Goal: Communication & Community: Answer question/provide support

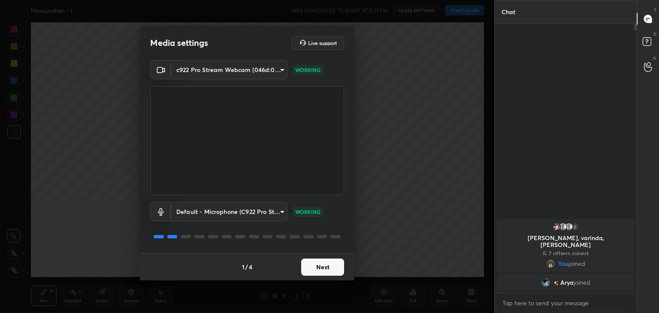
scroll to position [3, 3]
click at [327, 269] on button "Next" at bounding box center [322, 267] width 43 height 17
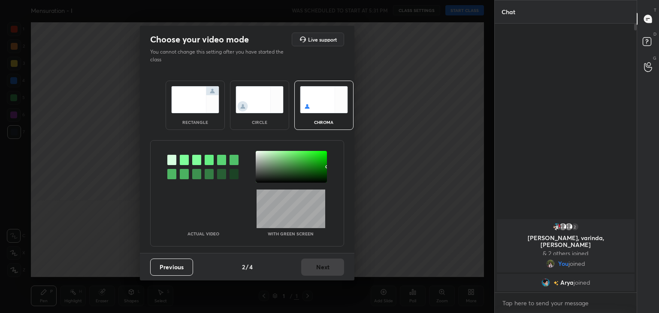
click at [251, 92] on img at bounding box center [260, 99] width 48 height 27
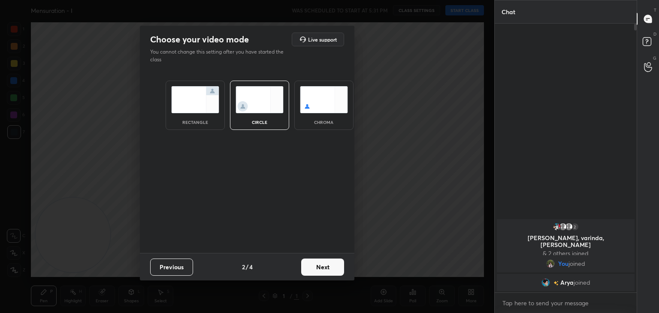
click at [333, 264] on button "Next" at bounding box center [322, 267] width 43 height 17
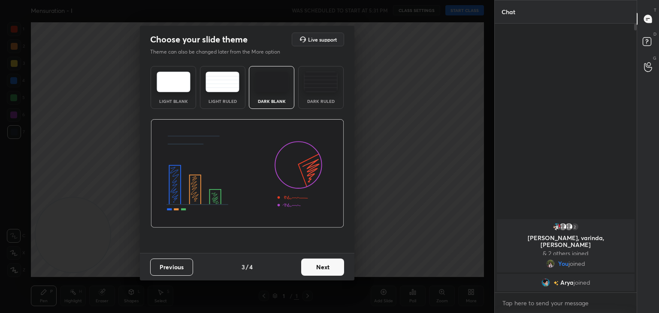
click at [333, 264] on button "Next" at bounding box center [322, 267] width 43 height 17
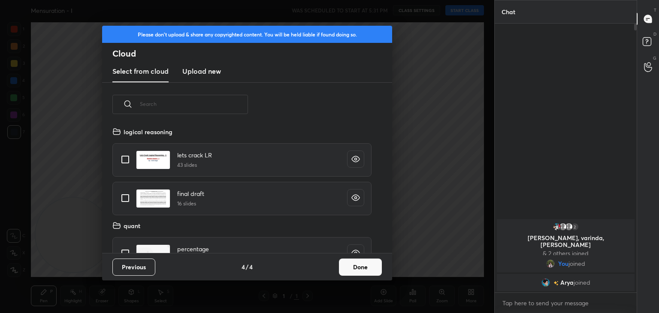
scroll to position [127, 275]
click at [368, 265] on button "Done" at bounding box center [360, 267] width 43 height 17
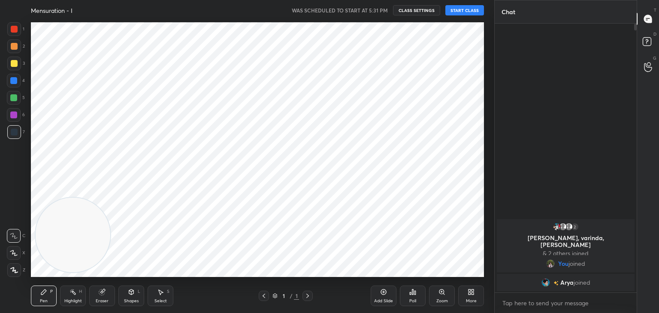
click at [473, 12] on button "START CLASS" at bounding box center [464, 10] width 39 height 10
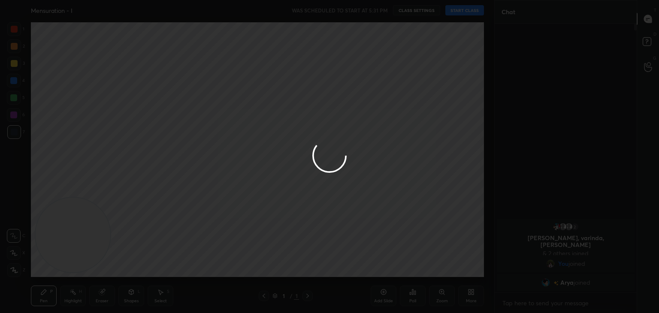
type textarea "x"
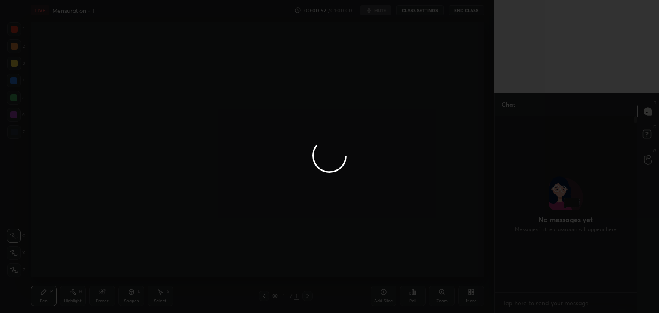
scroll to position [174, 139]
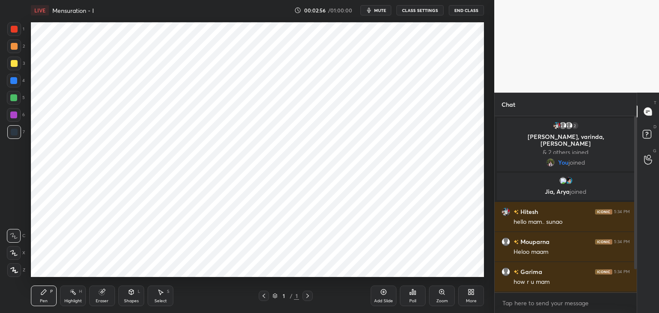
scroll to position [194, 139]
click at [263, 296] on icon at bounding box center [264, 296] width 3 height 4
click at [304, 298] on icon at bounding box center [307, 296] width 7 height 7
click at [387, 292] on div "Add Slide" at bounding box center [384, 296] width 26 height 21
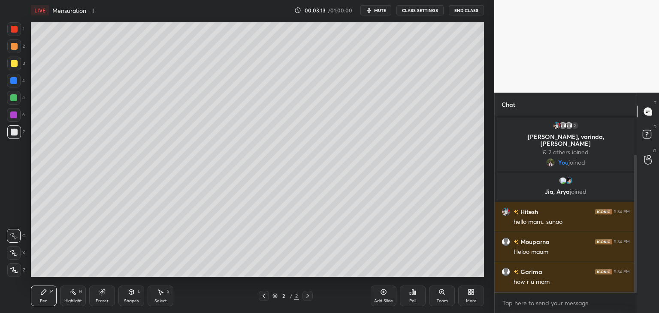
scroll to position [50, 0]
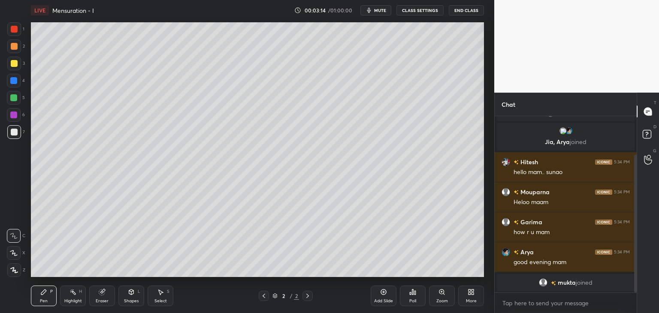
drag, startPoint x: 635, startPoint y: 162, endPoint x: 637, endPoint y: 211, distance: 48.9
click at [637, 211] on div "Chat 2 [PERSON_NAME], [PERSON_NAME], [PERSON_NAME] & 2 others joined You joined…" at bounding box center [576, 203] width 165 height 221
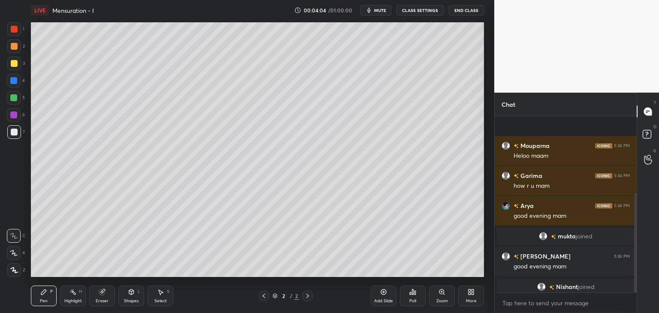
scroll to position [137, 0]
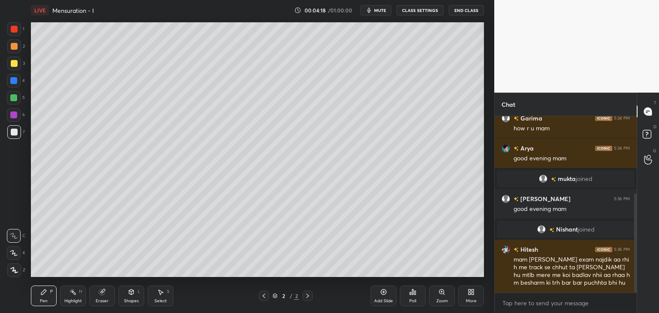
click at [17, 62] on div at bounding box center [14, 63] width 7 height 7
click at [15, 48] on div at bounding box center [14, 46] width 7 height 7
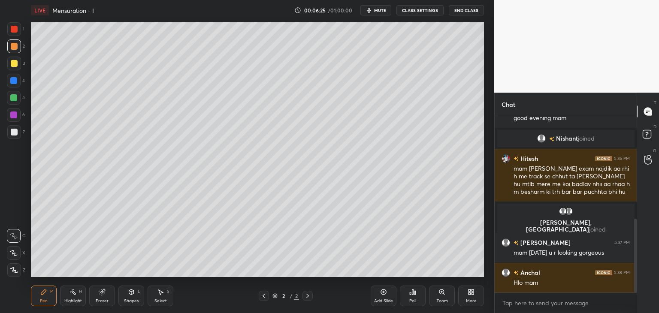
scroll to position [282, 0]
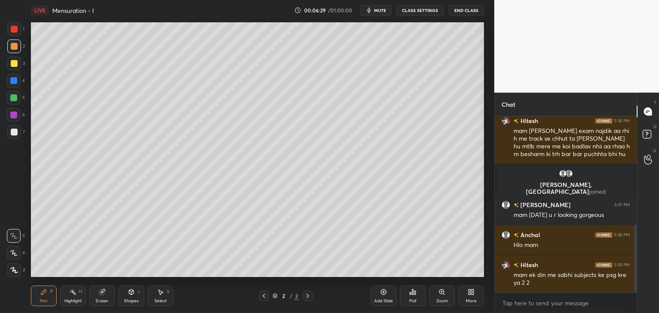
click at [384, 291] on icon at bounding box center [383, 292] width 7 height 7
click at [16, 133] on div at bounding box center [14, 132] width 7 height 7
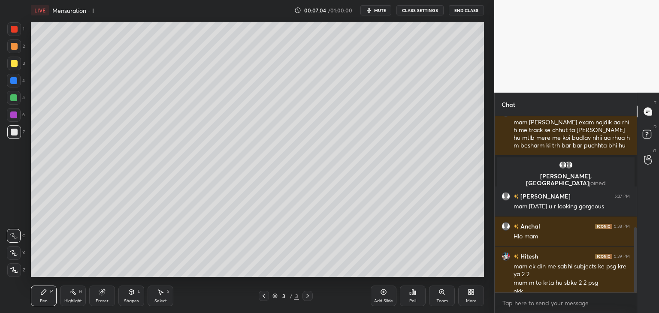
scroll to position [299, 0]
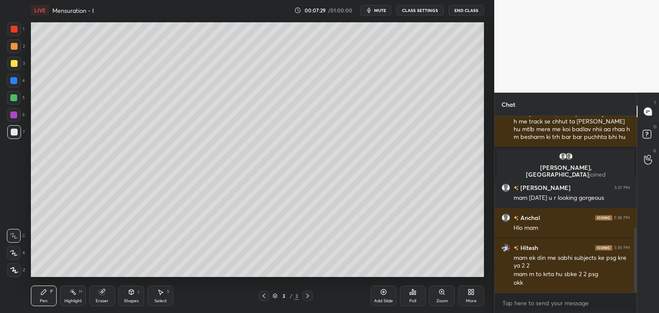
click at [386, 290] on icon at bounding box center [383, 292] width 7 height 7
click at [472, 295] on icon at bounding box center [473, 294] width 2 height 2
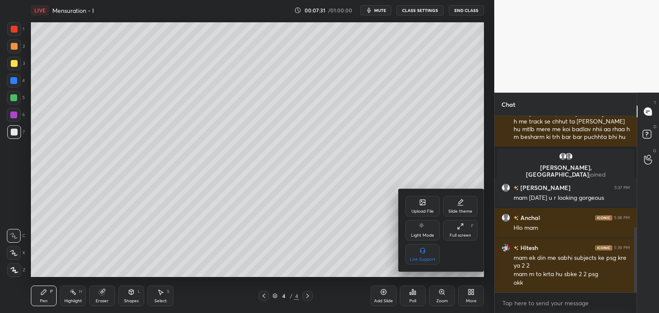
click at [426, 202] on div "Upload File" at bounding box center [422, 206] width 34 height 21
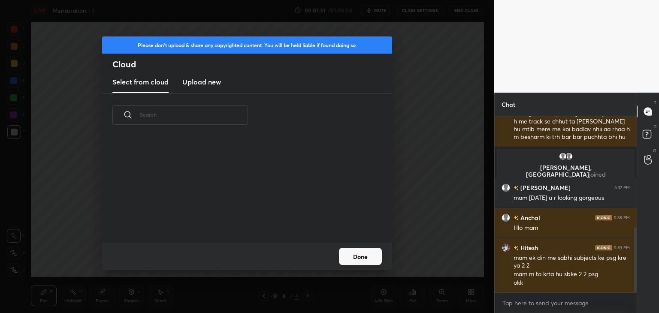
scroll to position [106, 275]
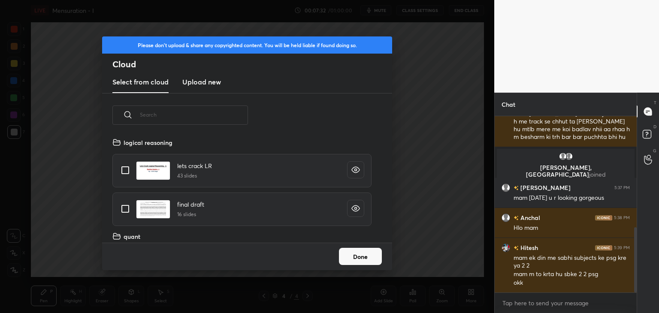
click at [209, 81] on h3 "Upload new" at bounding box center [201, 82] width 39 height 10
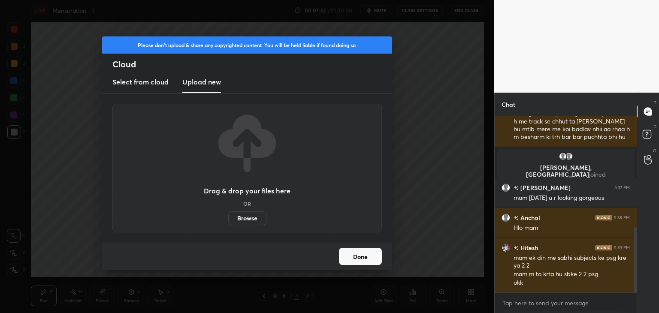
click at [251, 215] on label "Browse" at bounding box center [247, 219] width 38 height 14
click at [228, 215] on input "Browse" at bounding box center [228, 219] width 0 height 14
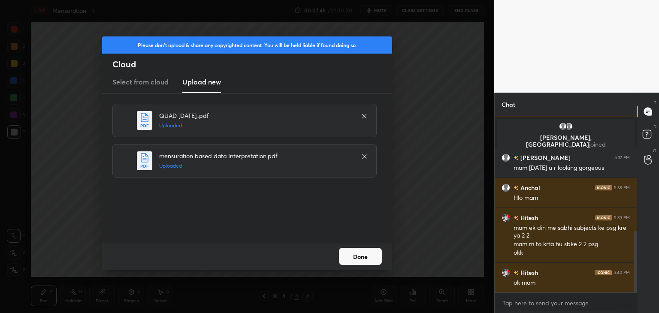
click at [367, 258] on button "Done" at bounding box center [360, 256] width 43 height 17
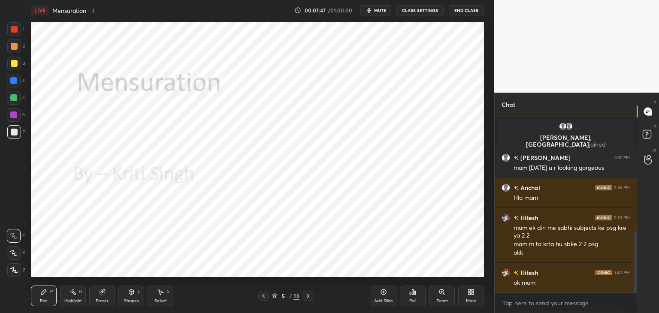
click at [276, 295] on icon at bounding box center [274, 295] width 4 height 2
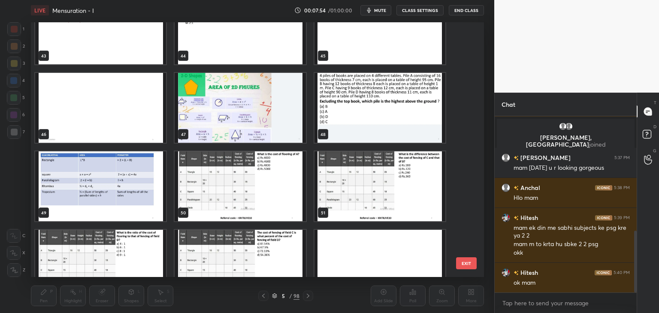
scroll to position [1140, 0]
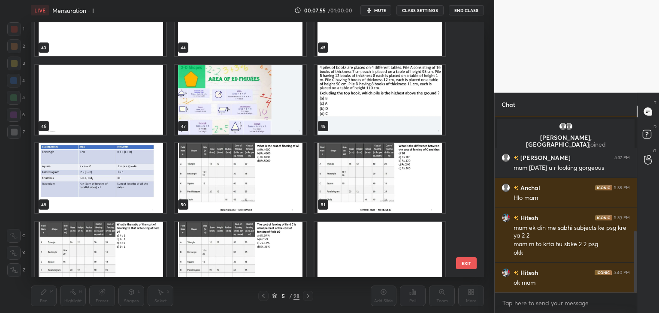
click at [282, 115] on img "grid" at bounding box center [240, 100] width 131 height 70
click at [281, 118] on img "grid" at bounding box center [240, 100] width 131 height 70
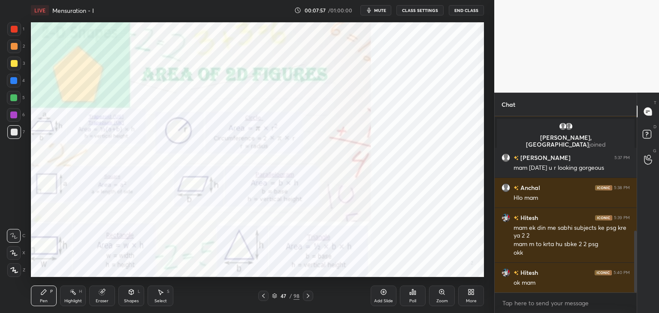
click at [463, 7] on button "End Class" at bounding box center [466, 10] width 35 height 10
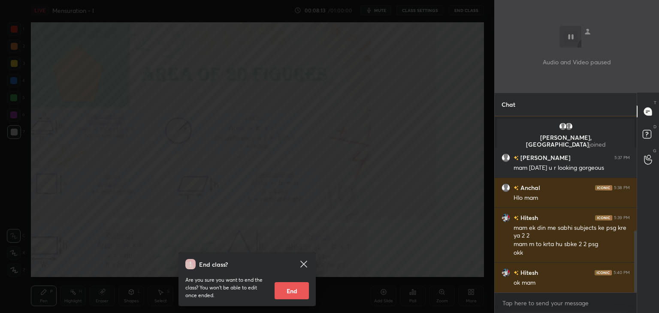
click at [425, 161] on div "End class? Are you sure you want to end the class? You won’t be able to edit on…" at bounding box center [247, 156] width 494 height 313
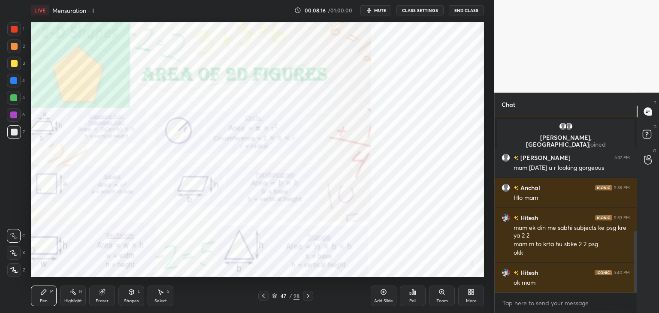
click at [263, 296] on icon at bounding box center [263, 296] width 7 height 7
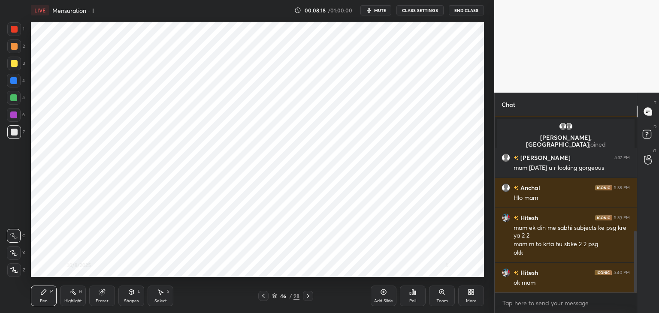
click at [309, 296] on icon at bounding box center [308, 296] width 7 height 7
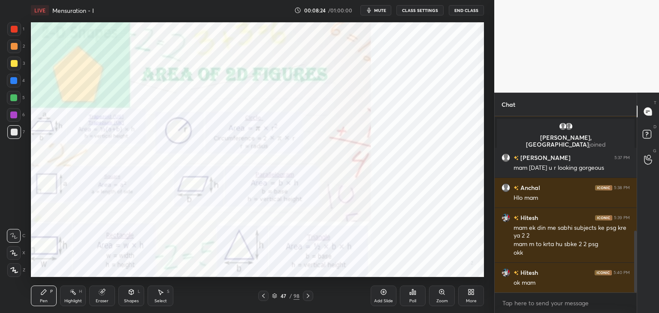
click at [384, 292] on icon at bounding box center [383, 292] width 3 height 3
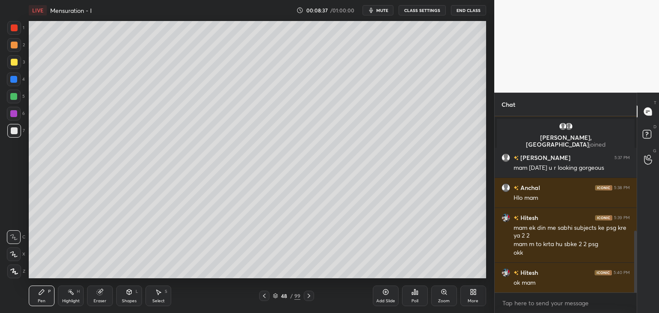
scroll to position [42646, 42444]
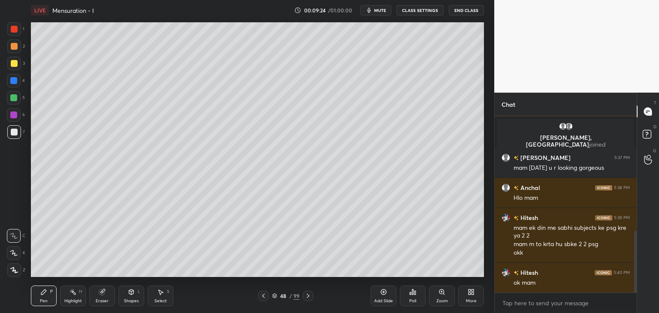
click at [14, 31] on div at bounding box center [14, 29] width 7 height 7
click at [17, 257] on div at bounding box center [14, 253] width 14 height 14
click at [387, 290] on icon at bounding box center [383, 292] width 7 height 7
click at [275, 297] on icon at bounding box center [273, 297] width 4 height 1
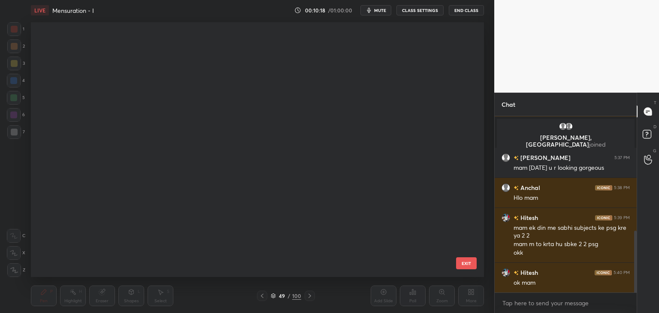
scroll to position [252, 449]
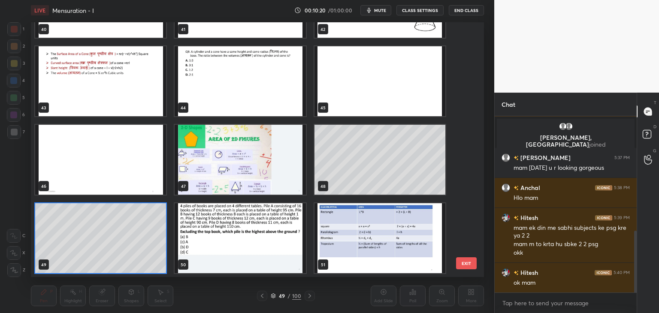
click at [267, 170] on img "grid" at bounding box center [240, 160] width 131 height 70
click at [261, 174] on img "grid" at bounding box center [240, 160] width 131 height 70
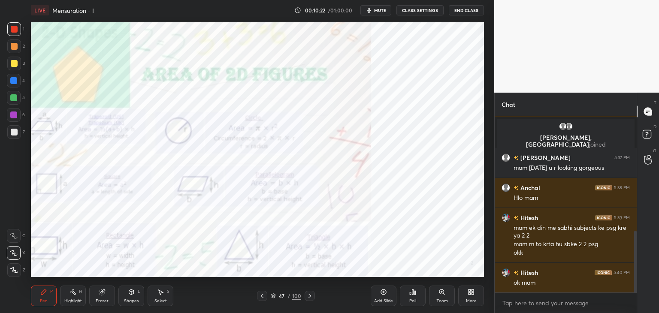
click at [275, 296] on icon at bounding box center [273, 295] width 5 height 5
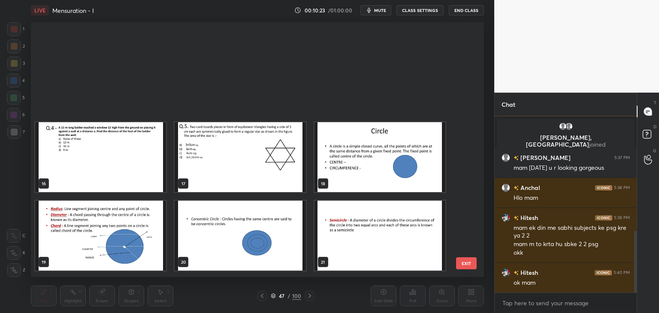
scroll to position [0, 0]
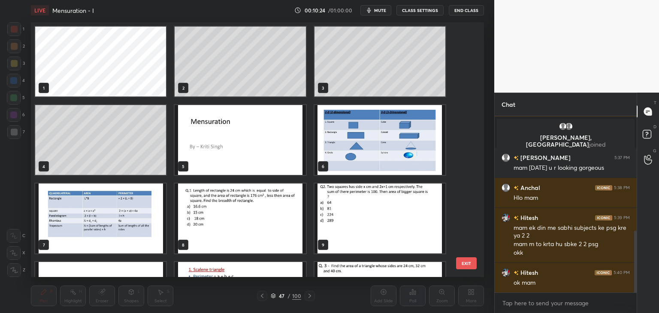
click at [388, 154] on img "grid" at bounding box center [379, 140] width 131 height 70
click at [387, 153] on img "grid" at bounding box center [379, 140] width 131 height 70
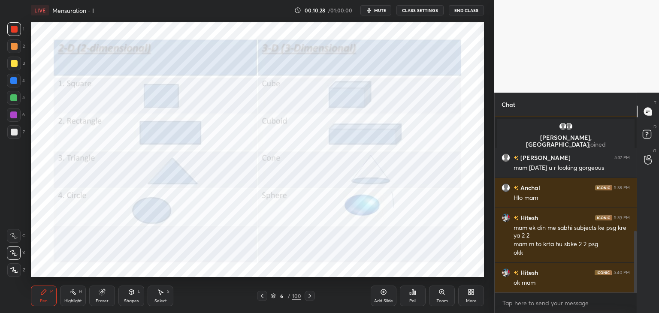
click at [384, 293] on icon at bounding box center [383, 292] width 3 height 3
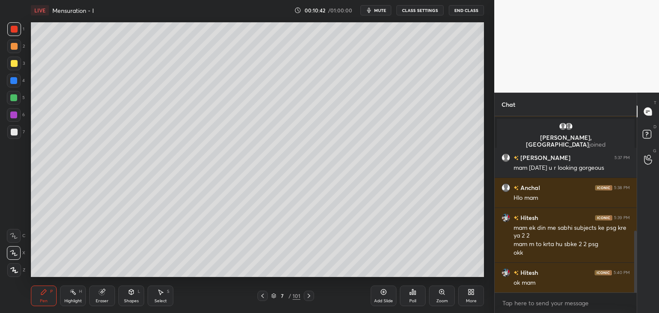
scroll to position [350, 0]
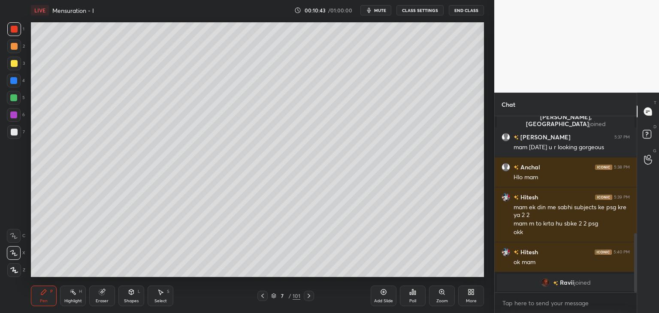
click at [127, 300] on div "Shapes" at bounding box center [131, 301] width 15 height 4
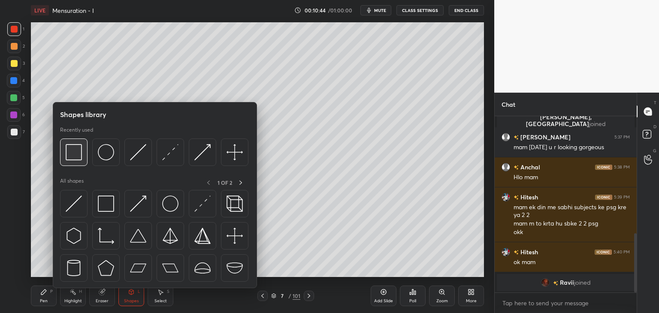
click at [75, 155] on img at bounding box center [74, 152] width 16 height 16
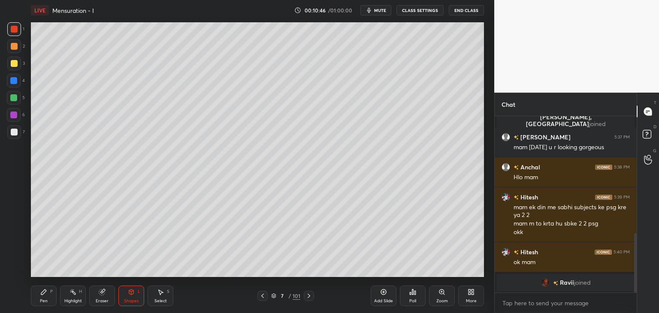
click at [41, 300] on div "Pen" at bounding box center [44, 301] width 8 height 4
click at [14, 132] on div at bounding box center [14, 132] width 7 height 7
click at [135, 296] on div "Shapes L" at bounding box center [131, 296] width 26 height 21
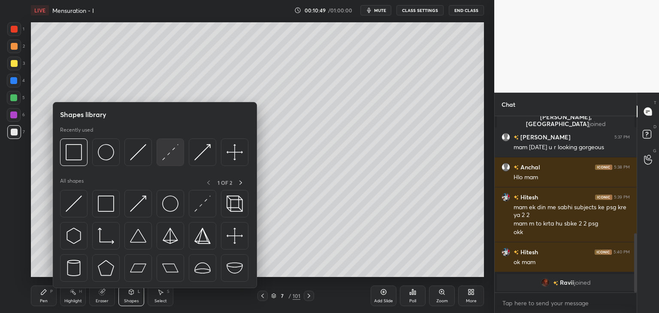
click at [166, 157] on img at bounding box center [170, 152] width 16 height 16
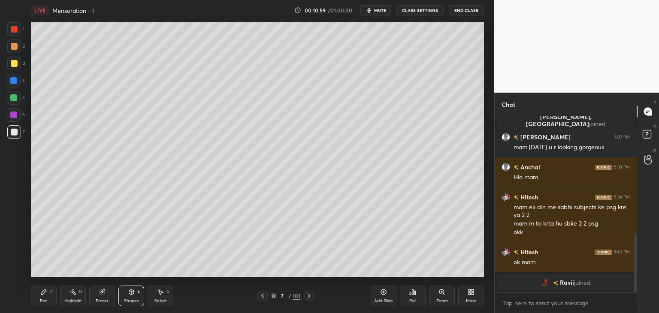
scroll to position [364, 0]
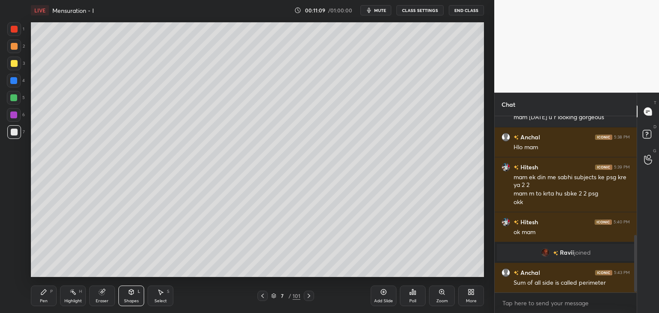
click at [39, 300] on div "Pen P" at bounding box center [44, 296] width 26 height 21
click at [15, 66] on div at bounding box center [14, 63] width 7 height 7
click at [131, 304] on div "Shapes L" at bounding box center [131, 296] width 26 height 21
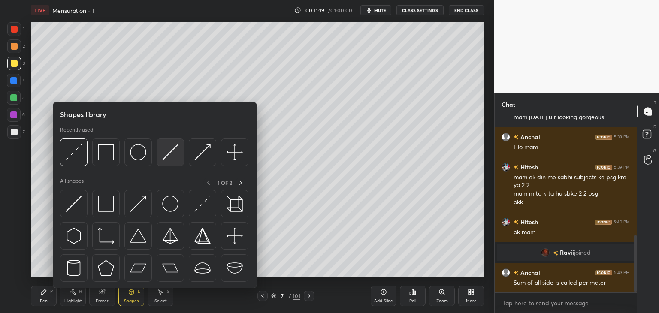
click at [168, 155] on img at bounding box center [170, 152] width 16 height 16
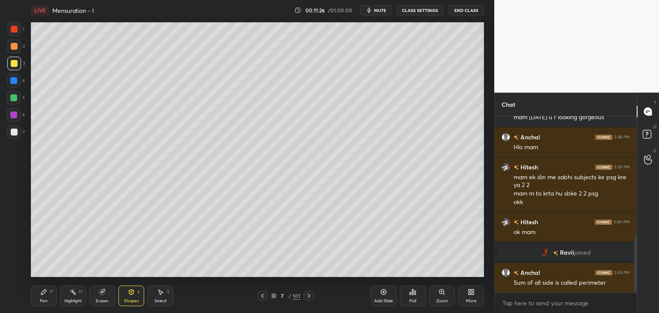
click at [42, 294] on icon at bounding box center [43, 292] width 5 height 5
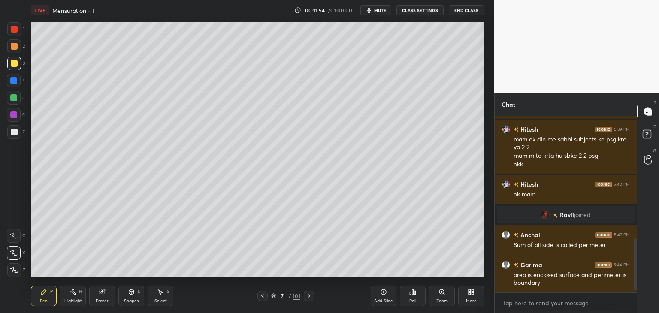
scroll to position [432, 0]
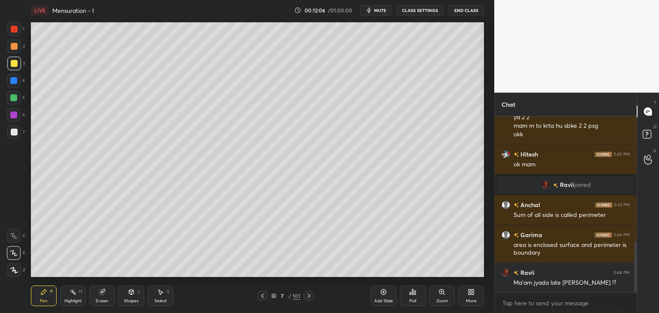
click at [384, 291] on icon at bounding box center [383, 292] width 7 height 7
click at [273, 299] on div "8 / 102" at bounding box center [286, 296] width 30 height 8
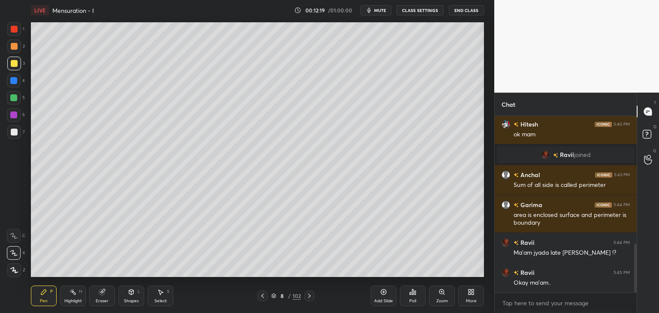
click at [125, 298] on div "Shapes L" at bounding box center [131, 296] width 26 height 21
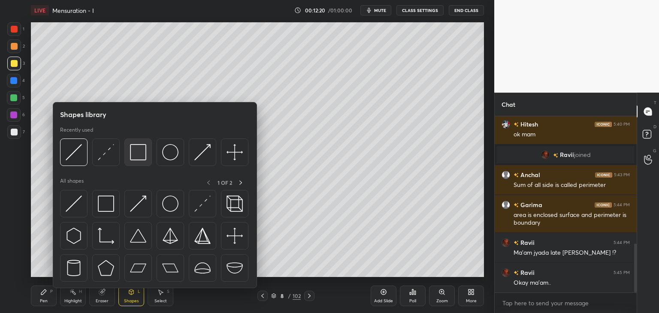
click at [138, 158] on img at bounding box center [138, 152] width 16 height 16
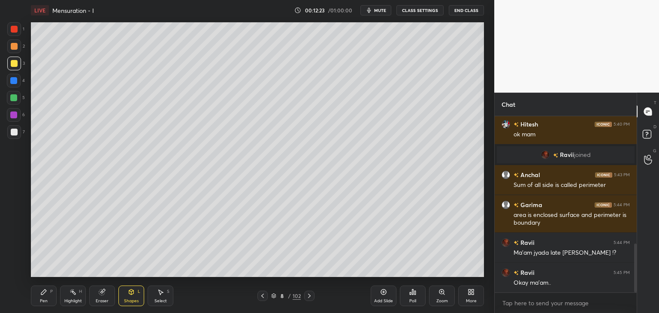
click at [45, 301] on div "Pen" at bounding box center [44, 301] width 8 height 4
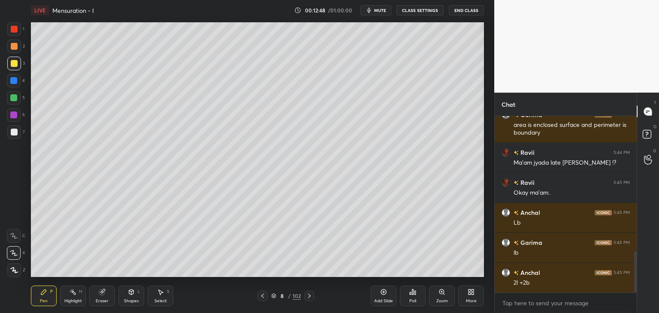
scroll to position [582, 0]
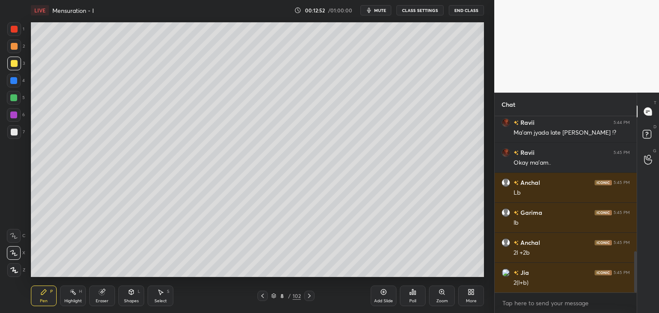
click at [383, 294] on icon at bounding box center [383, 292] width 7 height 7
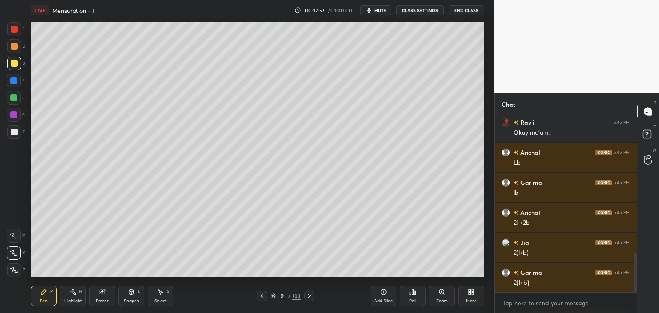
click at [132, 299] on div "Shapes" at bounding box center [131, 301] width 15 height 4
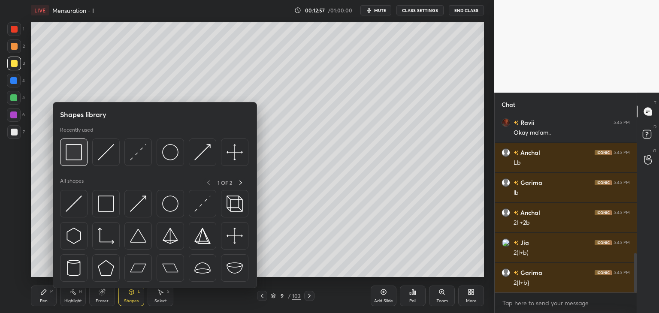
click at [78, 159] on img at bounding box center [74, 152] width 16 height 16
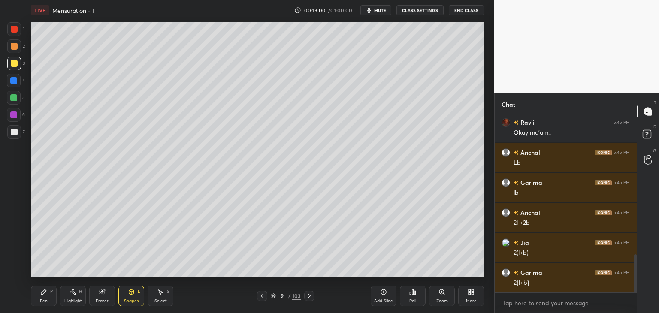
scroll to position [642, 0]
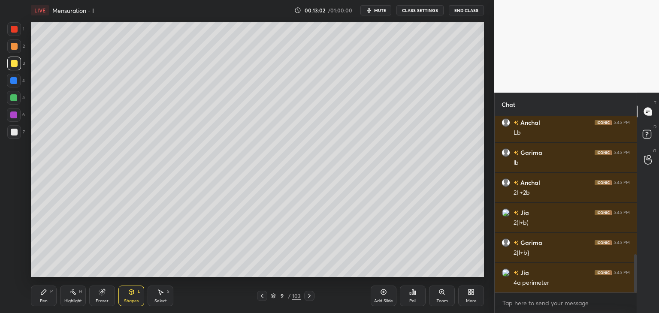
click at [48, 295] on div "Pen P" at bounding box center [44, 296] width 26 height 21
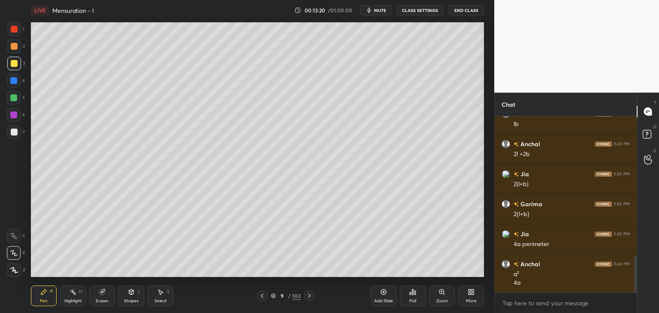
click at [384, 291] on icon at bounding box center [383, 292] width 3 height 3
click at [127, 297] on div "Shapes L" at bounding box center [131, 296] width 26 height 21
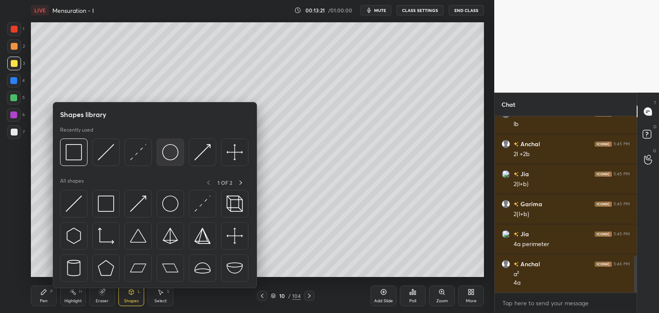
click at [165, 154] on img at bounding box center [170, 152] width 16 height 16
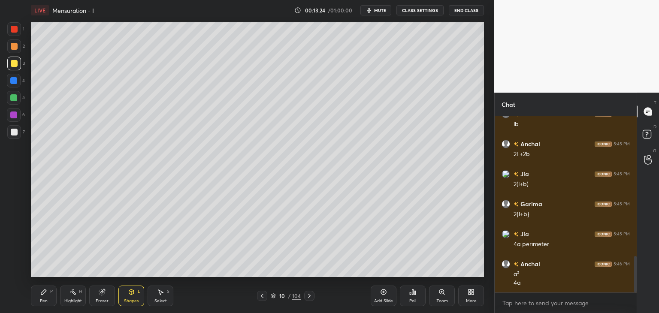
click at [39, 297] on div "Pen P" at bounding box center [44, 296] width 26 height 21
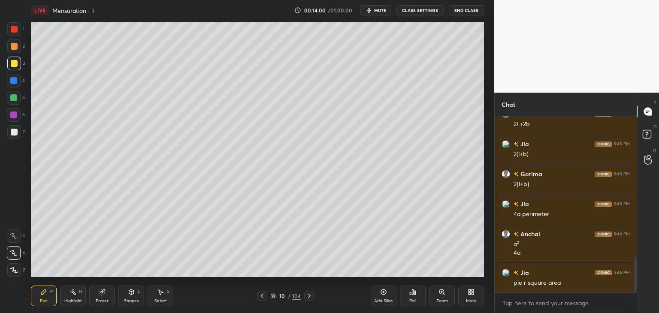
scroll to position [741, 0]
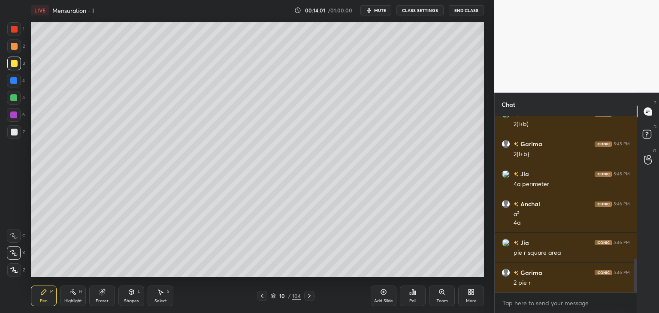
click at [383, 294] on icon at bounding box center [383, 292] width 7 height 7
click at [260, 296] on icon at bounding box center [262, 296] width 7 height 7
click at [136, 297] on div "Shapes L" at bounding box center [131, 296] width 26 height 21
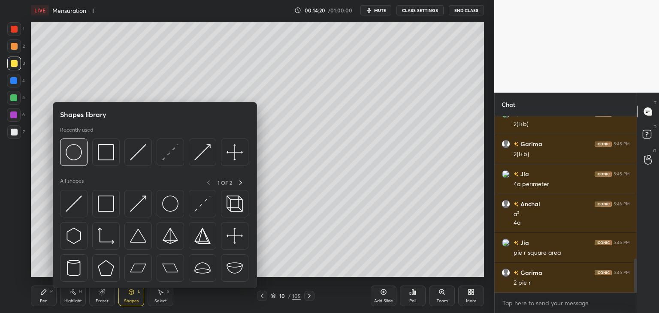
click at [76, 152] on img at bounding box center [74, 152] width 16 height 16
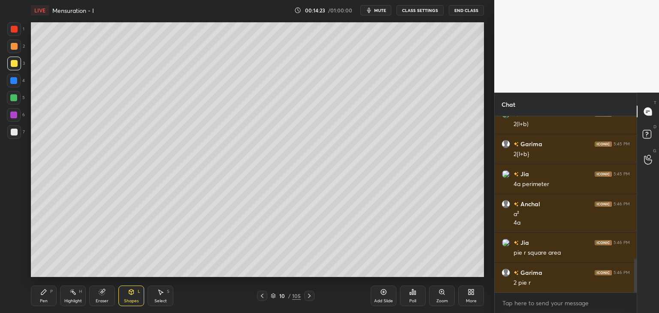
click at [109, 299] on div "Eraser" at bounding box center [102, 296] width 26 height 21
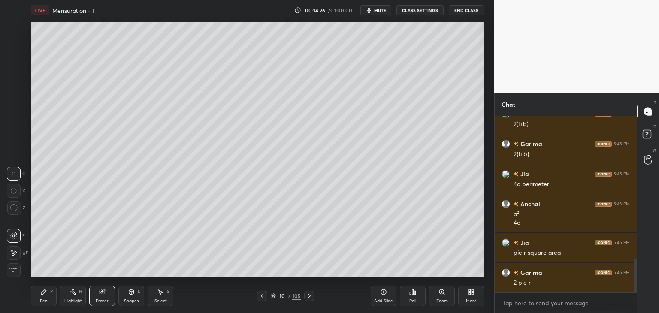
scroll to position [771, 0]
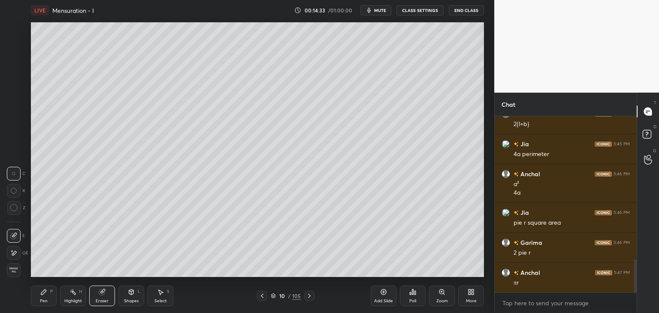
click at [45, 291] on icon at bounding box center [43, 292] width 5 height 5
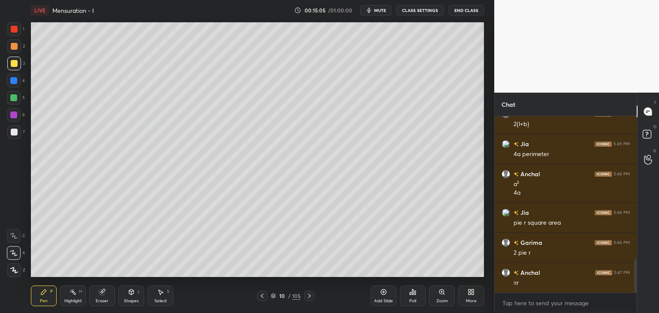
scroll to position [779, 0]
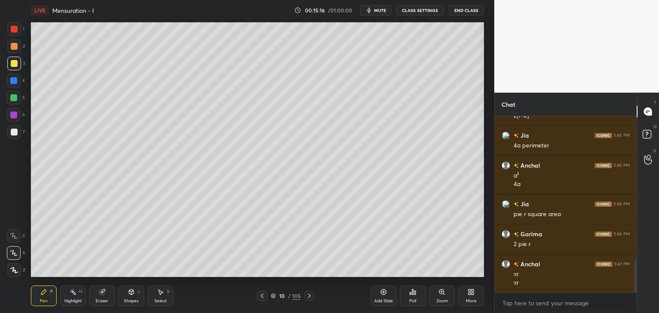
click at [108, 299] on div "Eraser" at bounding box center [102, 296] width 26 height 21
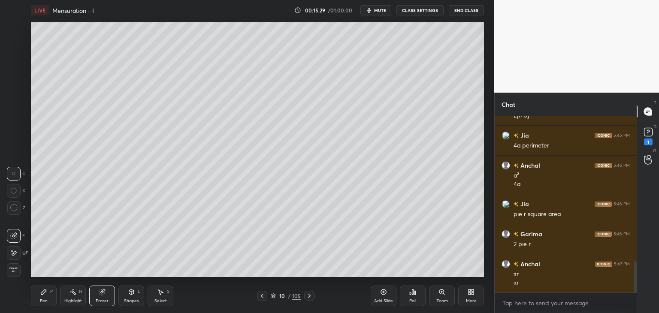
scroll to position [816, 0]
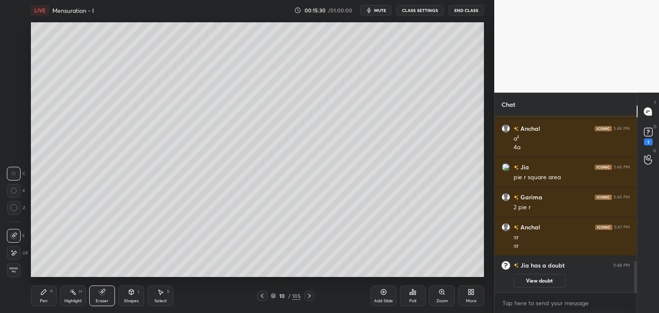
click at [136, 296] on div "Shapes L" at bounding box center [131, 296] width 26 height 21
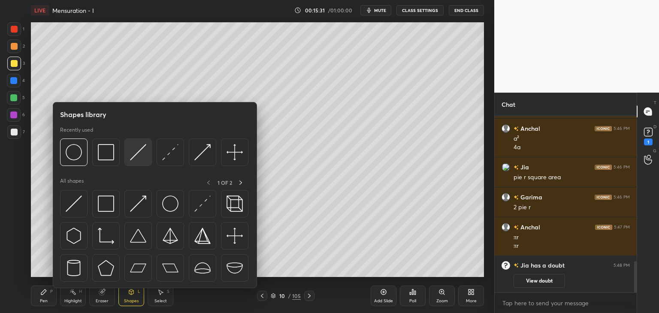
click at [144, 157] on img at bounding box center [138, 152] width 16 height 16
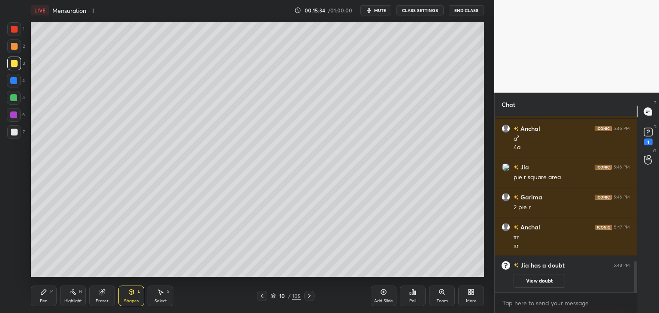
click at [50, 294] on div "Pen P" at bounding box center [44, 296] width 26 height 21
click at [649, 138] on icon at bounding box center [648, 132] width 13 height 13
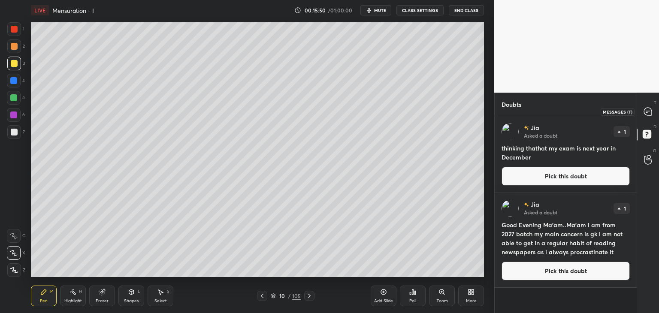
click at [649, 115] on icon at bounding box center [648, 112] width 8 height 8
type textarea "x"
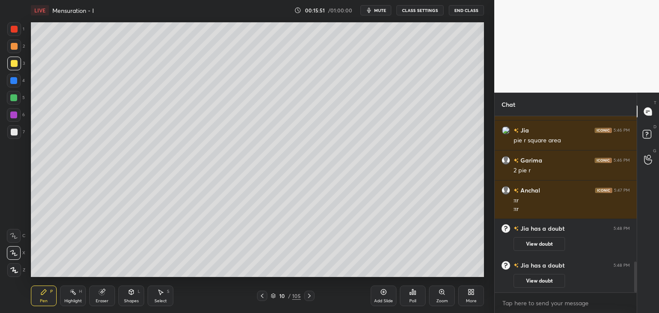
scroll to position [856, 0]
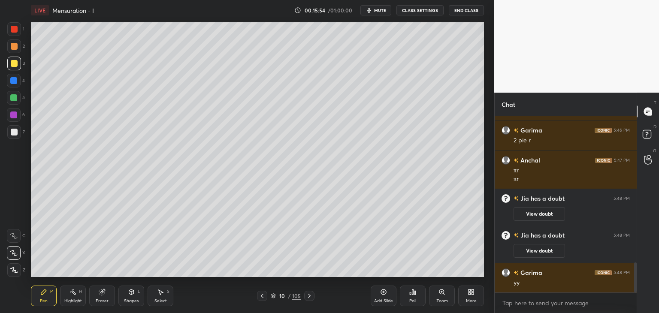
click at [263, 296] on icon at bounding box center [262, 296] width 7 height 7
click at [261, 296] on icon at bounding box center [262, 296] width 7 height 7
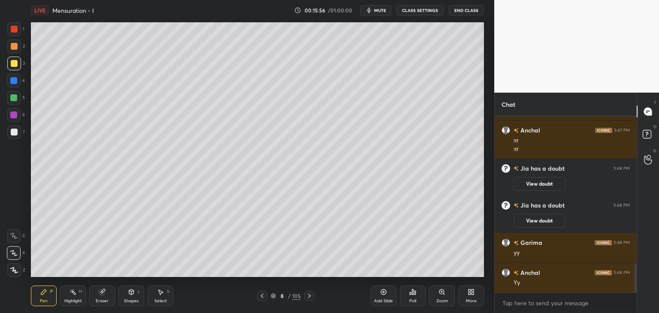
click at [309, 296] on icon at bounding box center [309, 296] width 3 height 4
click at [306, 296] on icon at bounding box center [309, 296] width 7 height 7
click at [265, 295] on icon at bounding box center [262, 296] width 7 height 7
click at [306, 296] on icon at bounding box center [309, 296] width 7 height 7
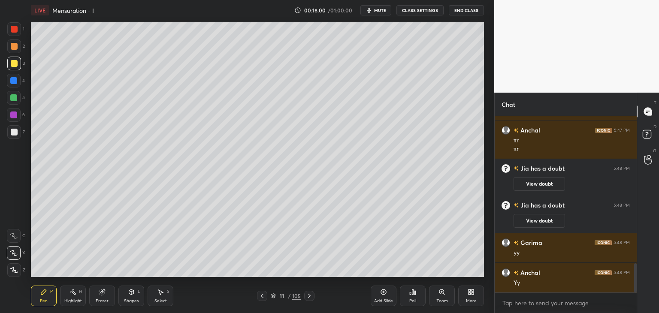
click at [104, 296] on div "Eraser" at bounding box center [102, 296] width 26 height 21
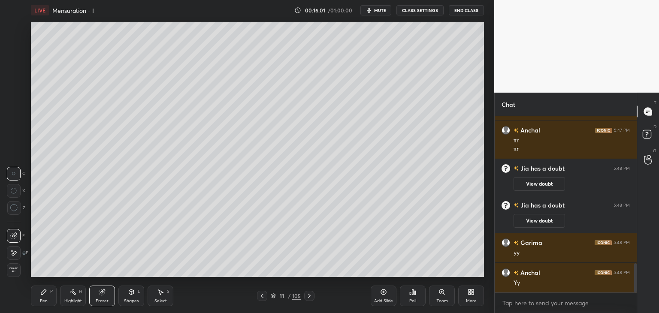
click at [10, 253] on icon at bounding box center [13, 253] width 7 height 7
click at [47, 301] on div "Pen" at bounding box center [44, 301] width 8 height 4
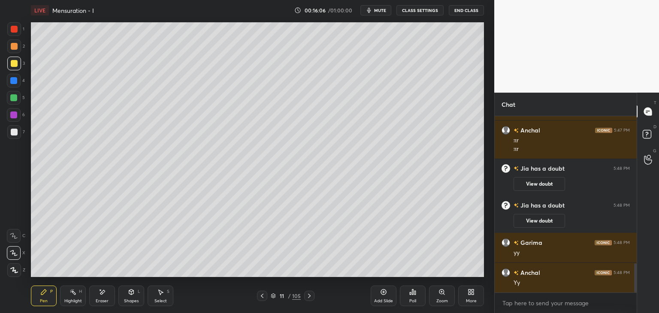
click at [129, 296] on div "Shapes L" at bounding box center [131, 296] width 26 height 21
click at [50, 299] on div "Pen P" at bounding box center [44, 296] width 26 height 21
click at [100, 294] on icon at bounding box center [102, 292] width 5 height 4
click at [139, 299] on div "Shapes L" at bounding box center [131, 296] width 26 height 21
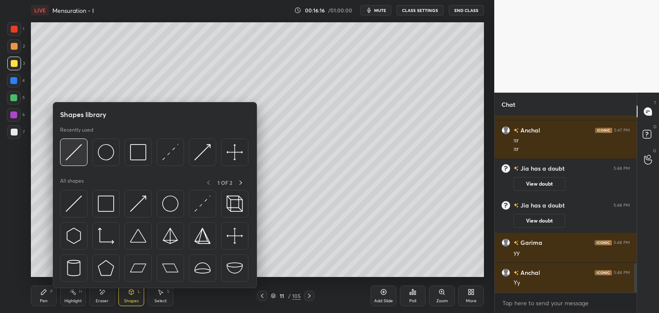
click at [77, 152] on img at bounding box center [74, 152] width 16 height 16
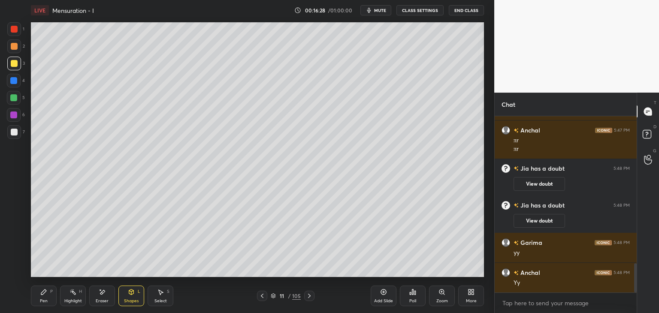
click at [43, 295] on icon at bounding box center [43, 292] width 7 height 7
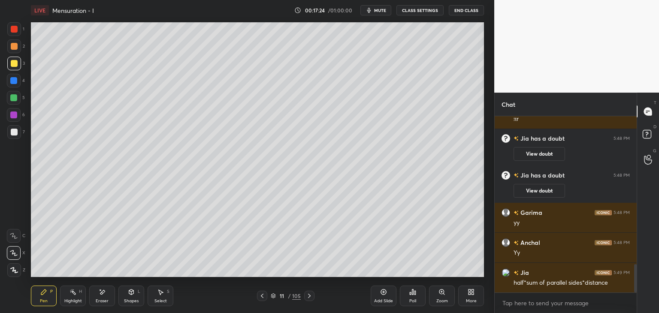
click at [384, 293] on icon at bounding box center [383, 292] width 3 height 3
click at [133, 297] on div "Shapes L" at bounding box center [131, 296] width 26 height 21
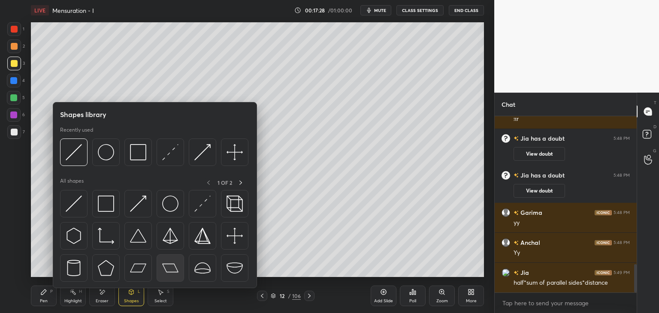
click at [171, 269] on img at bounding box center [170, 268] width 16 height 16
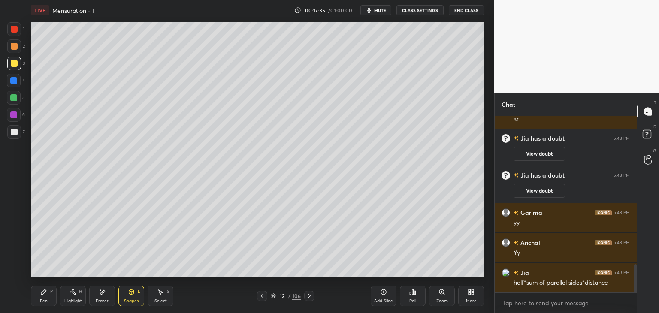
scroll to position [946, 0]
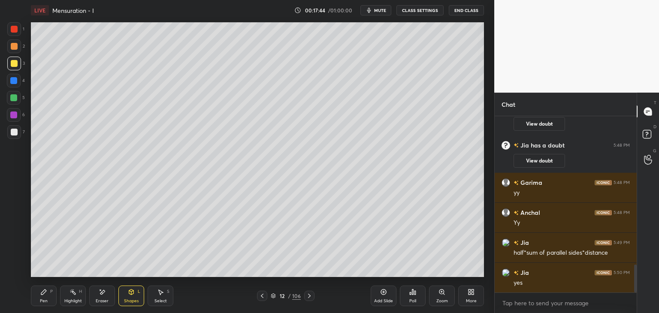
click at [51, 295] on div "Pen P" at bounding box center [44, 296] width 26 height 21
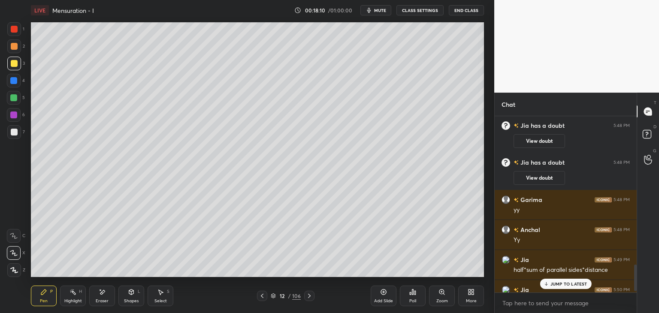
scroll to position [981, 0]
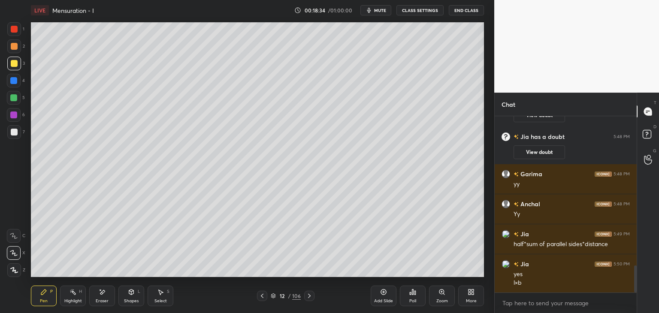
click at [382, 293] on icon at bounding box center [383, 292] width 7 height 7
click at [130, 293] on icon at bounding box center [131, 292] width 5 height 5
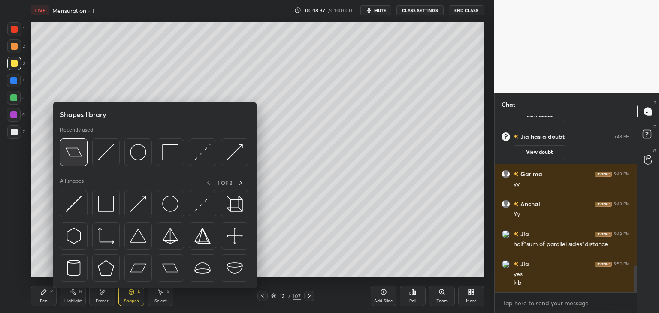
click at [79, 151] on img at bounding box center [74, 152] width 16 height 16
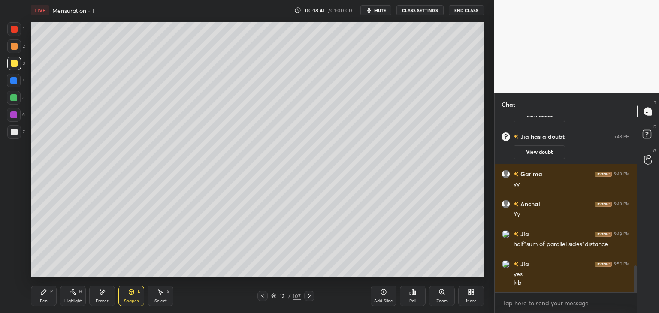
click at [34, 298] on div "Pen P" at bounding box center [44, 296] width 26 height 21
click at [134, 297] on div "Shapes L" at bounding box center [131, 296] width 26 height 21
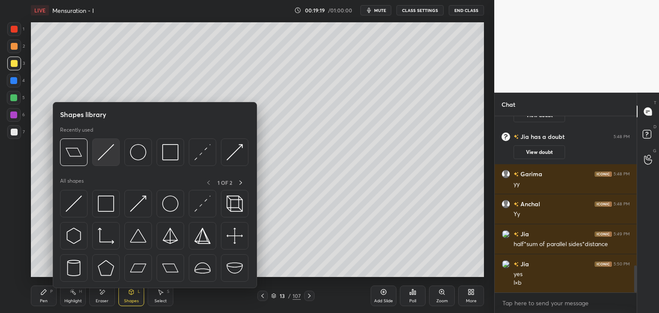
click at [107, 150] on img at bounding box center [106, 152] width 16 height 16
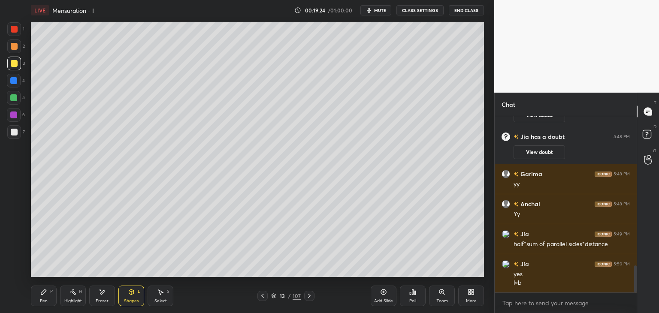
click at [46, 296] on div "Pen P" at bounding box center [44, 296] width 26 height 21
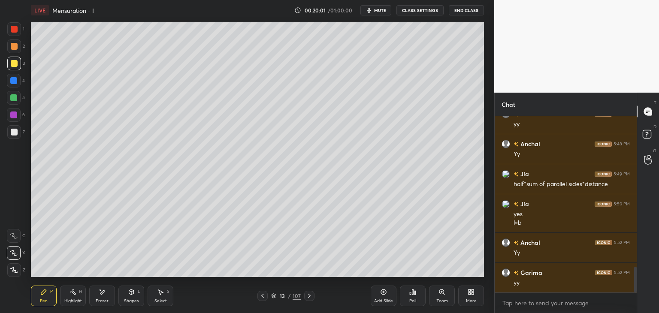
click at [384, 291] on icon at bounding box center [383, 292] width 7 height 7
click at [129, 295] on icon at bounding box center [131, 292] width 7 height 7
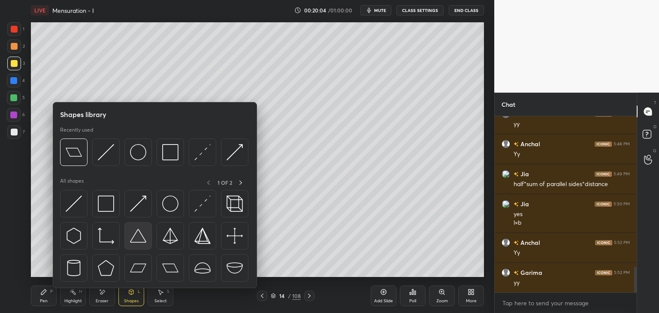
click at [139, 240] on img at bounding box center [138, 236] width 16 height 16
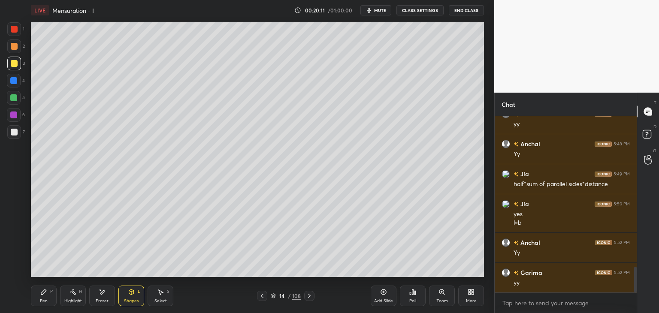
click at [134, 298] on div "Shapes L" at bounding box center [131, 296] width 26 height 21
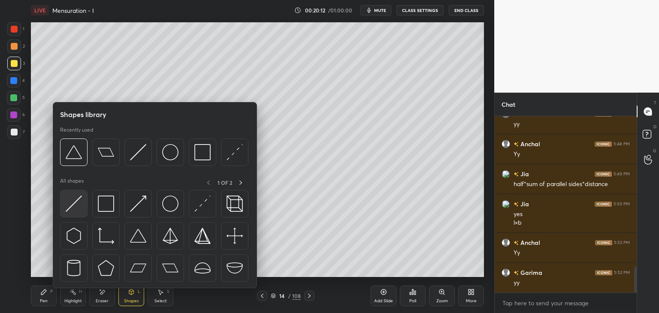
click at [71, 206] on img at bounding box center [74, 204] width 16 height 16
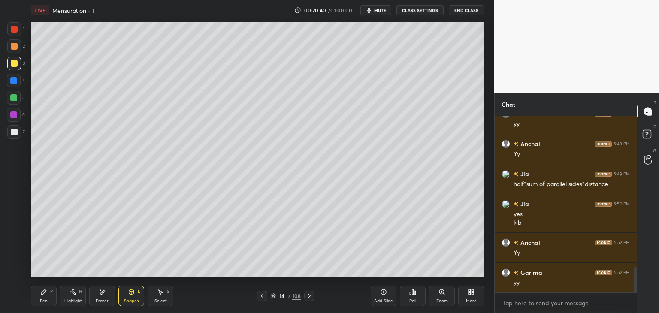
click at [42, 299] on div "Pen" at bounding box center [44, 301] width 8 height 4
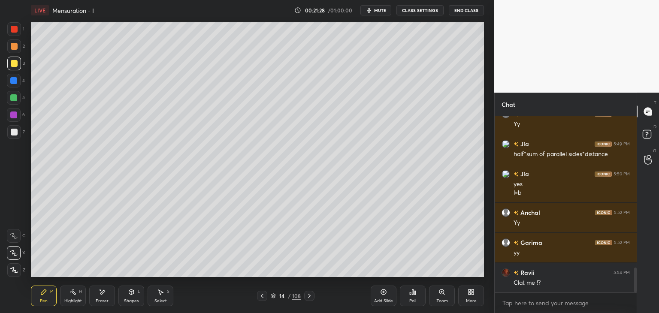
scroll to position [1101, 0]
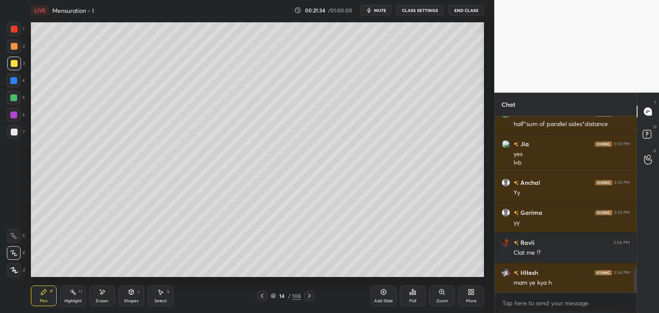
click at [272, 297] on icon at bounding box center [273, 295] width 5 height 5
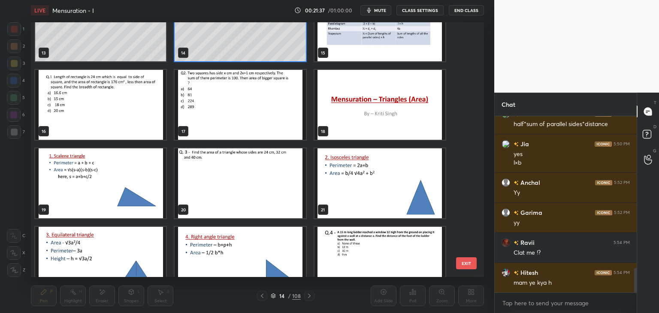
scroll to position [343, 0]
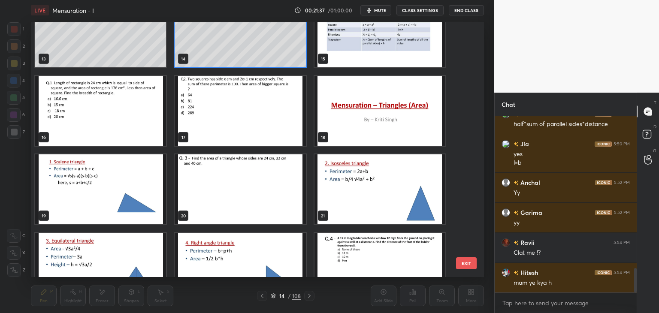
click at [379, 122] on img "grid" at bounding box center [379, 111] width 131 height 70
click at [378, 124] on img "grid" at bounding box center [379, 111] width 131 height 70
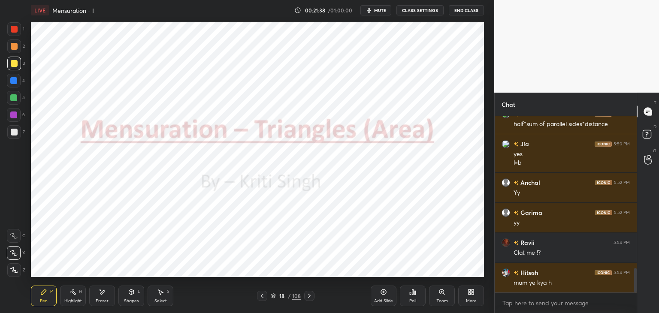
click at [310, 292] on div at bounding box center [309, 296] width 10 height 10
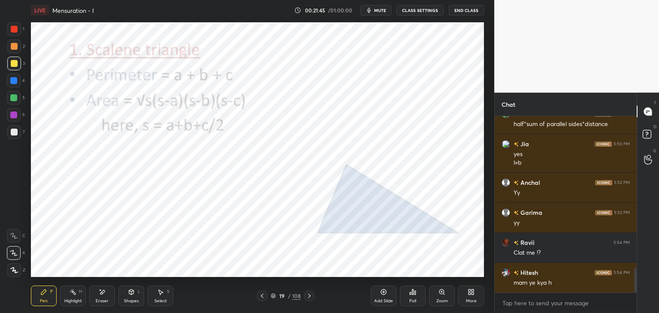
click at [15, 32] on div at bounding box center [14, 29] width 7 height 7
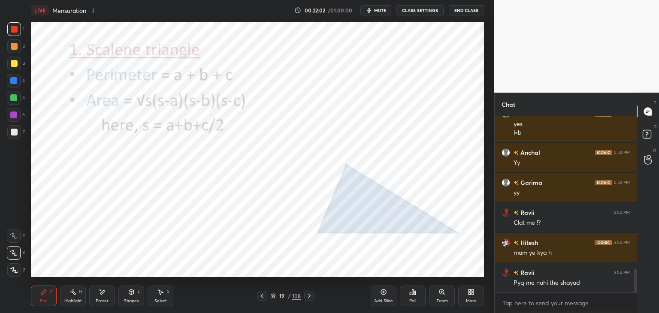
click at [311, 298] on icon at bounding box center [309, 296] width 7 height 7
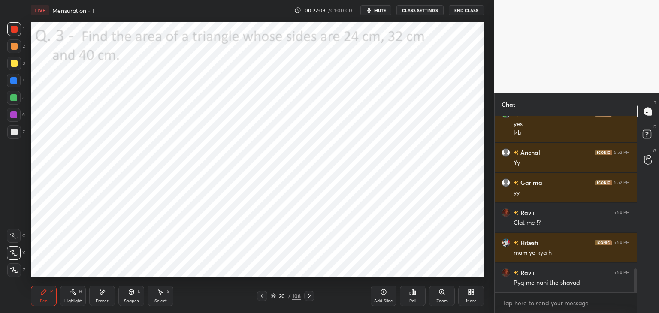
click at [310, 297] on icon at bounding box center [309, 296] width 7 height 7
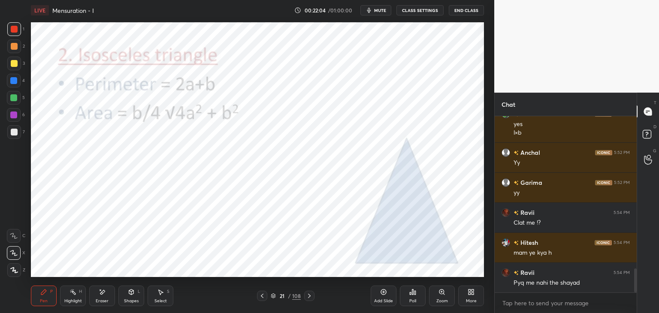
click at [308, 297] on icon at bounding box center [309, 296] width 7 height 7
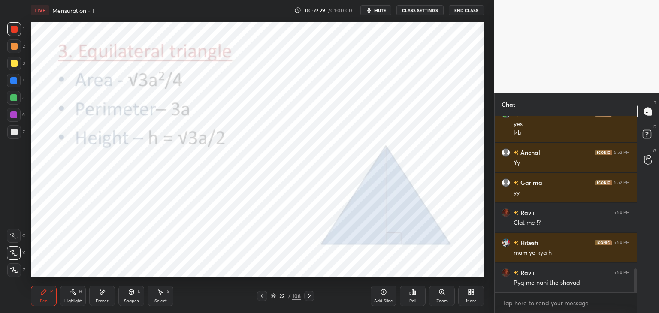
click at [309, 297] on icon at bounding box center [309, 296] width 7 height 7
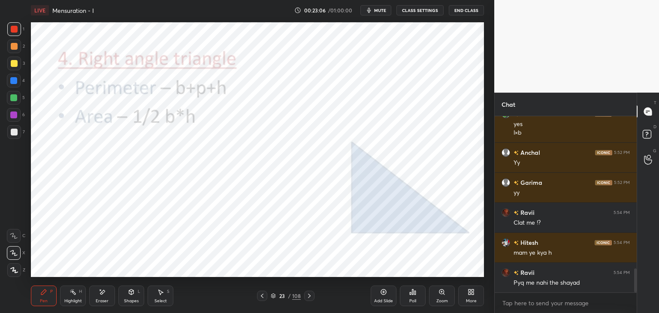
click at [290, 292] on div "23 / 108" at bounding box center [286, 296] width 30 height 8
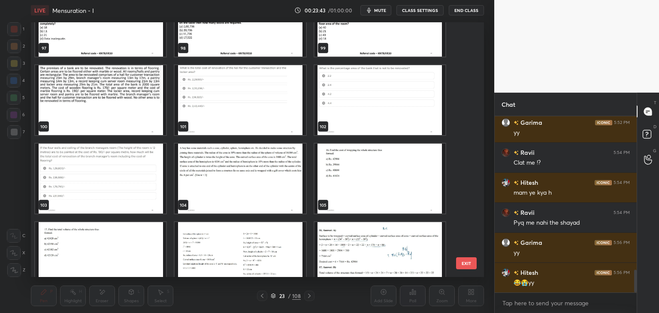
scroll to position [2557, 0]
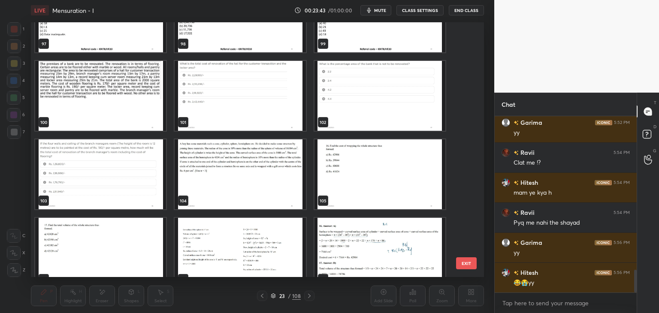
click at [255, 189] on img "grid" at bounding box center [240, 174] width 131 height 70
click at [254, 192] on img "grid" at bounding box center [240, 174] width 131 height 70
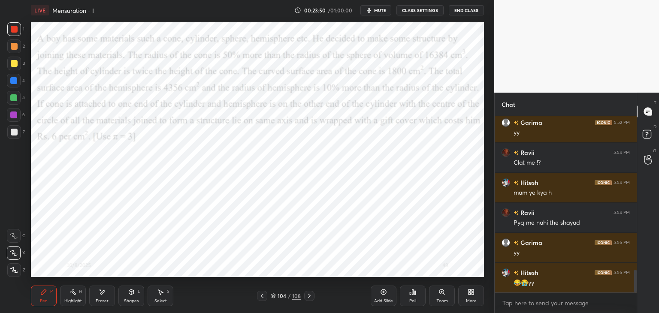
click at [272, 299] on div "104 / 108" at bounding box center [286, 296] width 30 height 8
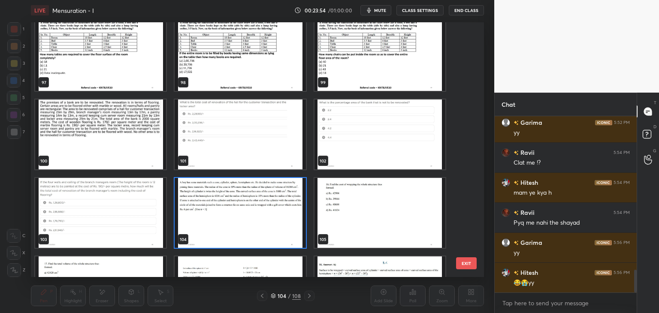
scroll to position [2485, 0]
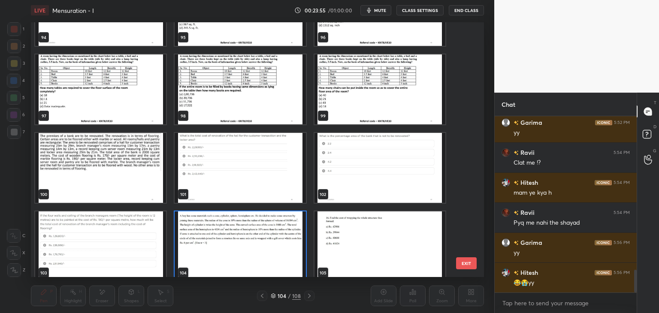
click at [135, 177] on img "grid" at bounding box center [100, 168] width 131 height 70
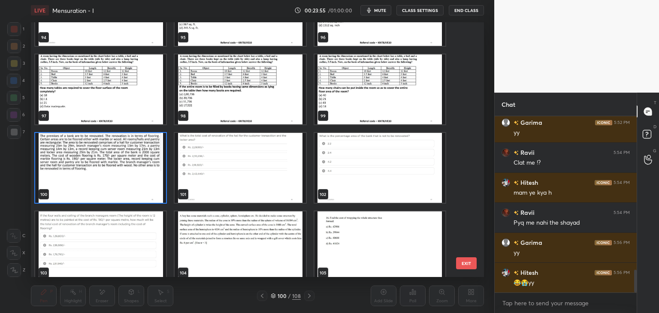
click at [138, 178] on img "grid" at bounding box center [100, 168] width 131 height 70
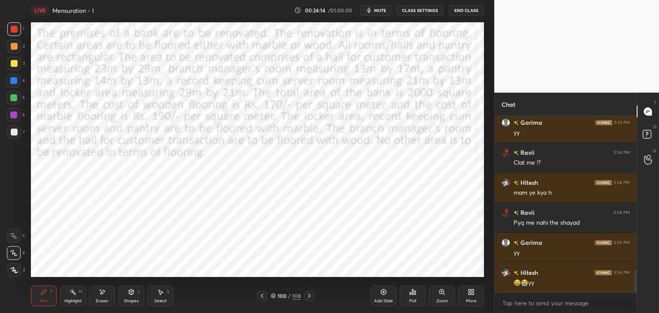
click at [273, 296] on icon at bounding box center [273, 295] width 4 height 2
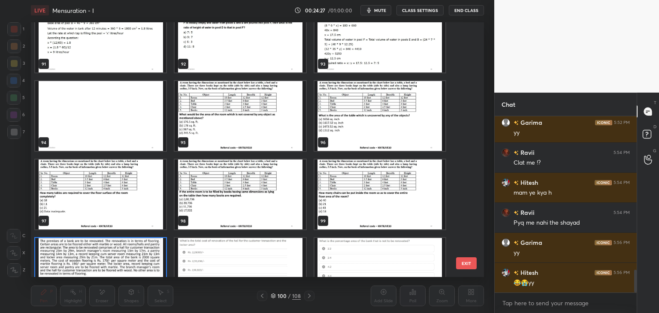
scroll to position [2423, 0]
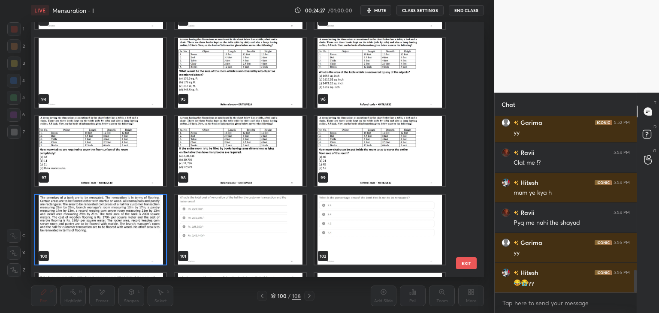
click at [259, 73] on img "grid" at bounding box center [240, 73] width 131 height 70
click at [261, 76] on img "grid" at bounding box center [240, 73] width 131 height 70
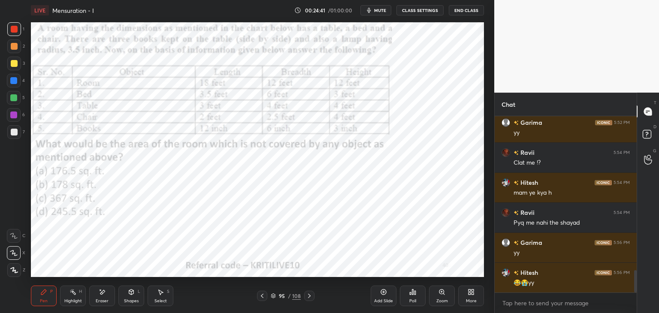
scroll to position [1221, 0]
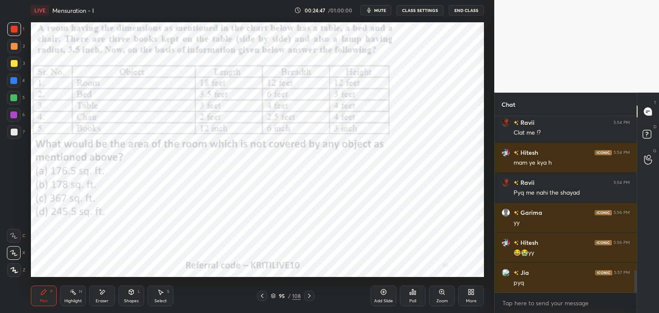
click at [274, 294] on icon at bounding box center [273, 295] width 5 height 5
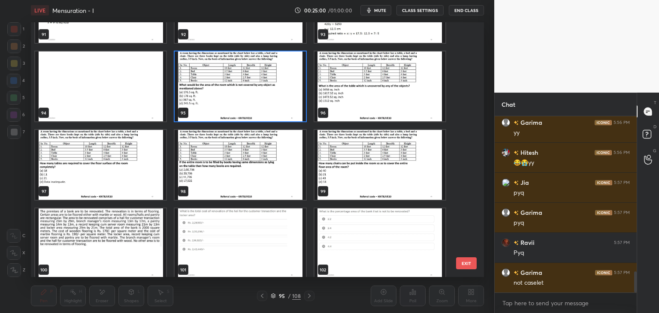
scroll to position [2410, 0]
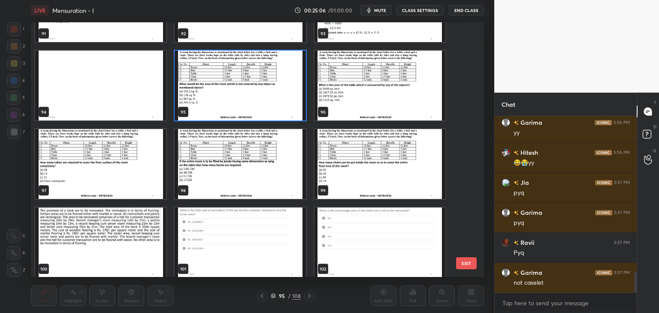
click at [257, 91] on img "grid" at bounding box center [240, 86] width 131 height 70
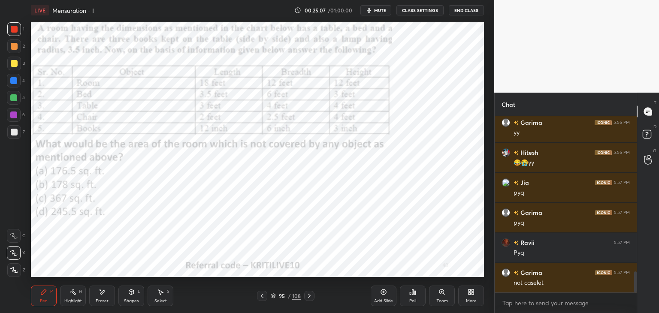
click at [258, 89] on img "grid" at bounding box center [240, 86] width 131 height 70
click at [107, 293] on div "Eraser" at bounding box center [102, 296] width 26 height 21
click at [48, 302] on div "Pen P" at bounding box center [44, 296] width 26 height 21
click at [381, 11] on span "mute" at bounding box center [380, 10] width 12 height 6
click at [389, 9] on span "unmute" at bounding box center [379, 10] width 18 height 6
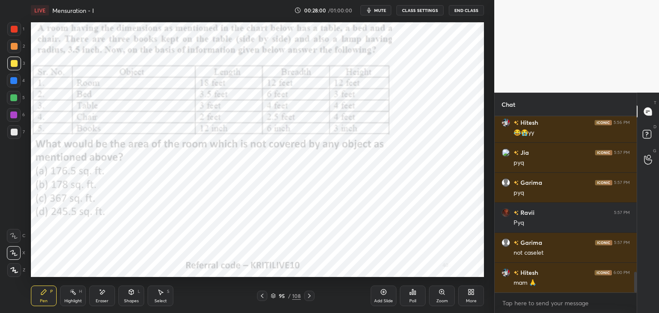
scroll to position [1371, 0]
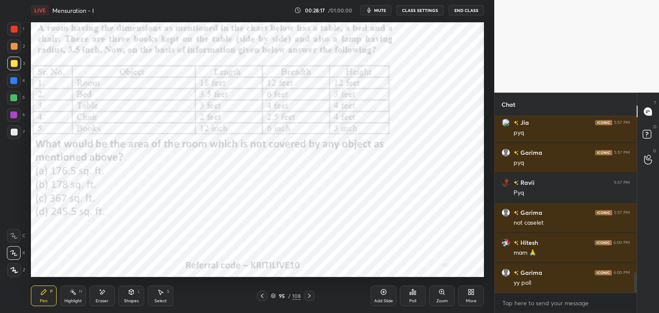
click at [135, 297] on div "Shapes L" at bounding box center [131, 296] width 26 height 21
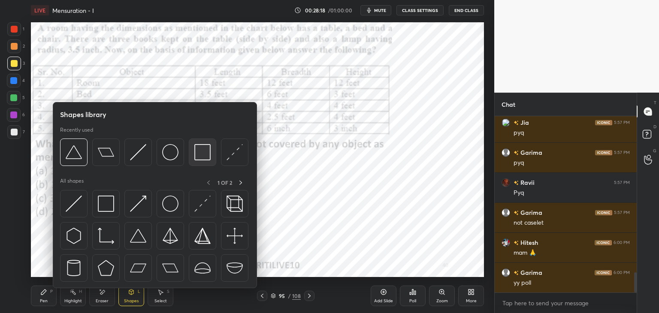
click at [208, 151] on img at bounding box center [202, 152] width 16 height 16
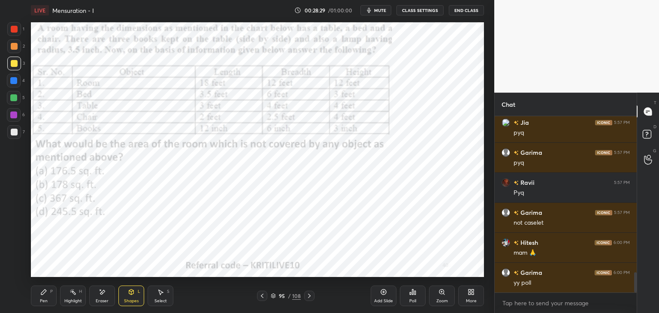
click at [17, 30] on div at bounding box center [14, 29] width 7 height 7
click at [41, 301] on div "Pen" at bounding box center [44, 301] width 8 height 4
click at [74, 296] on div "Highlight H" at bounding box center [73, 296] width 26 height 21
click at [13, 268] on icon at bounding box center [13, 270] width 7 height 7
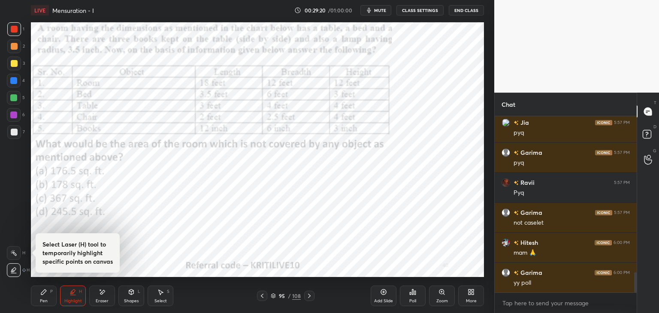
scroll to position [1401, 0]
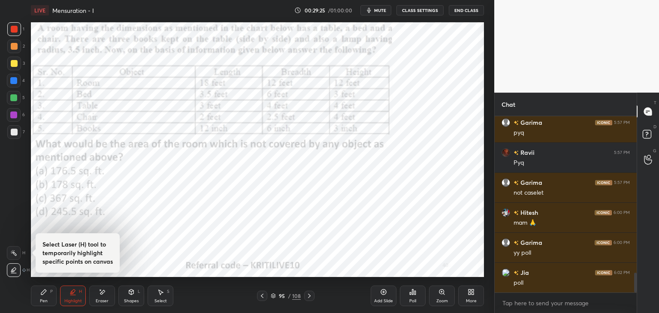
click at [71, 301] on div "Highlight" at bounding box center [73, 301] width 18 height 4
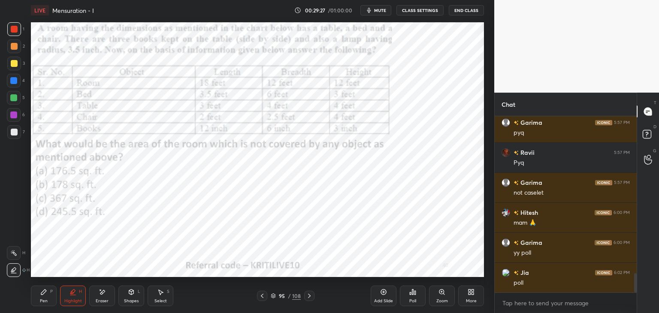
scroll to position [1431, 0]
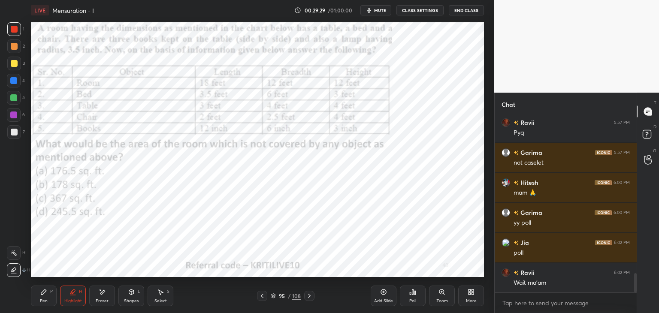
click at [14, 260] on div at bounding box center [14, 253] width 14 height 14
click at [106, 297] on div "Eraser" at bounding box center [102, 296] width 26 height 21
click at [16, 238] on icon at bounding box center [13, 236] width 7 height 7
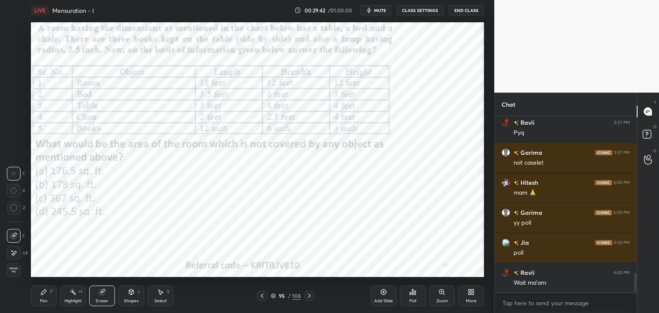
scroll to position [1461, 0]
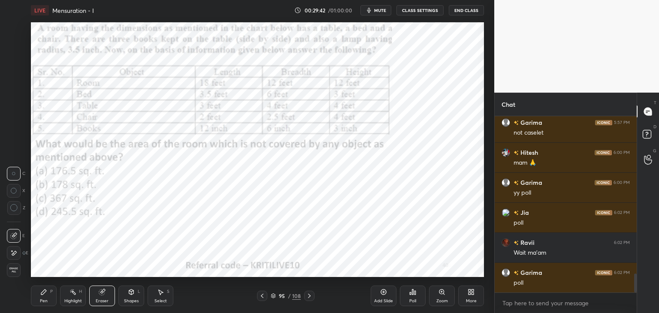
click at [36, 302] on div "Pen P" at bounding box center [44, 296] width 26 height 21
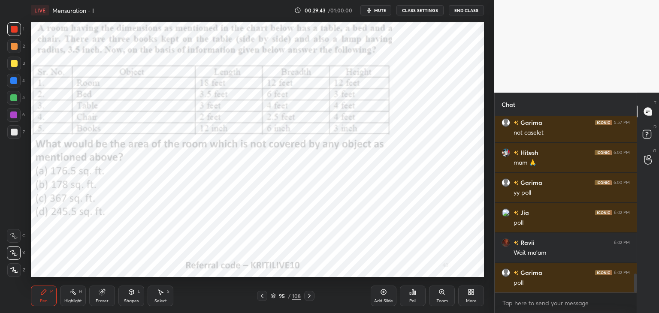
click at [42, 299] on div "Pen" at bounding box center [44, 301] width 8 height 4
click at [412, 296] on div "Poll" at bounding box center [413, 296] width 26 height 21
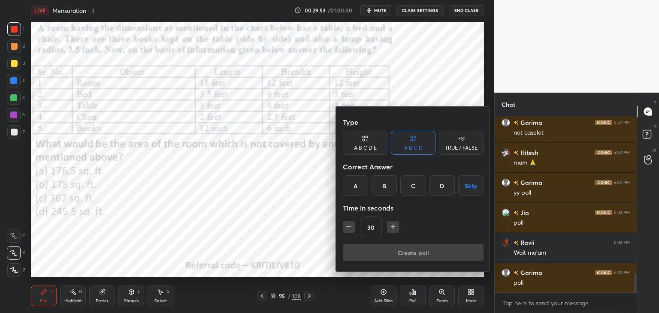
scroll to position [1491, 0]
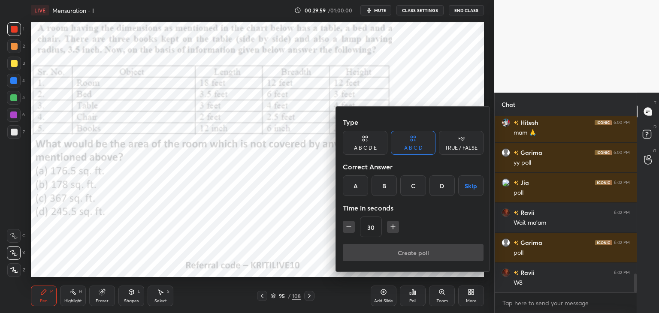
click at [383, 187] on div "B" at bounding box center [384, 185] width 25 height 21
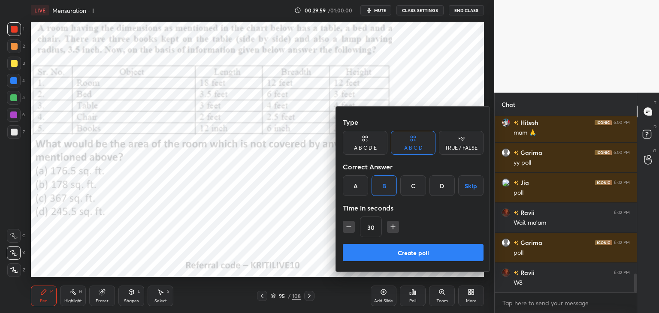
click at [396, 229] on icon "button" at bounding box center [393, 227] width 9 height 9
type input "45"
click at [395, 252] on button "Create poll" at bounding box center [413, 252] width 141 height 17
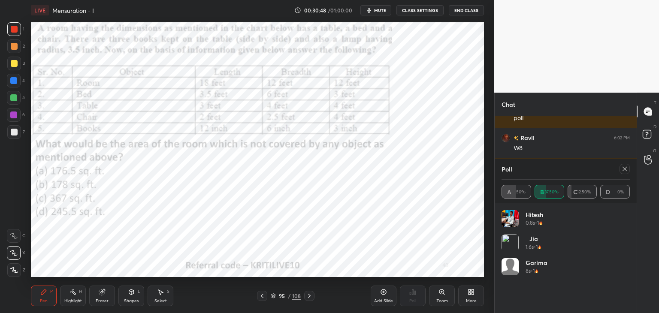
scroll to position [3, 3]
click at [623, 171] on icon at bounding box center [624, 169] width 7 height 7
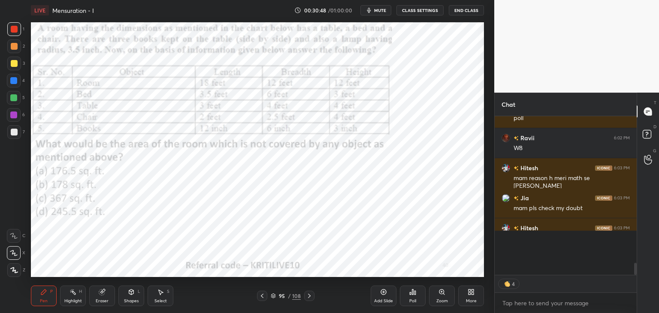
scroll to position [0, 0]
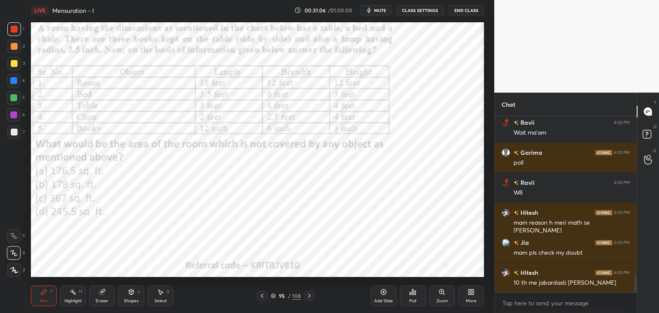
click at [13, 85] on div at bounding box center [14, 81] width 14 height 14
click at [168, 295] on div "Select S" at bounding box center [161, 296] width 26 height 21
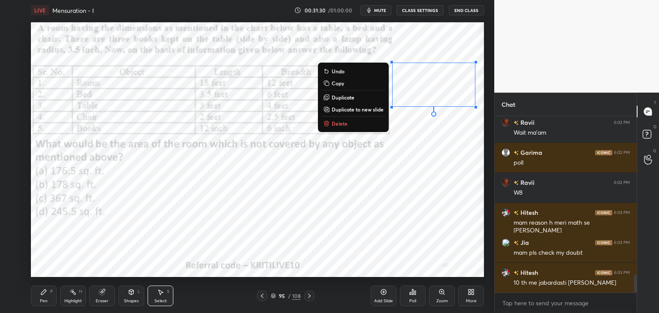
click at [41, 294] on icon at bounding box center [43, 292] width 7 height 7
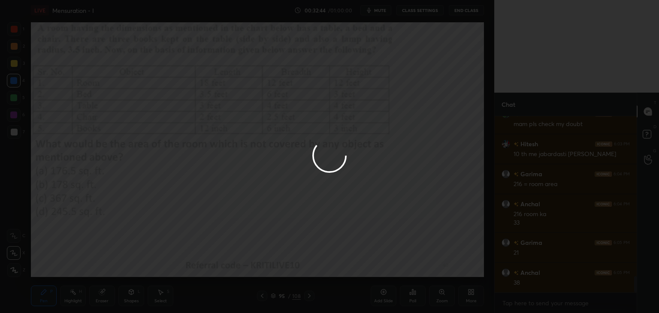
scroll to position [1740, 0]
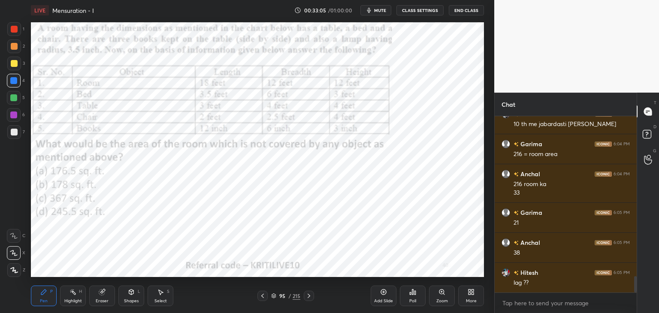
click at [311, 296] on icon at bounding box center [308, 296] width 7 height 7
click at [383, 10] on span "mute" at bounding box center [380, 10] width 12 height 6
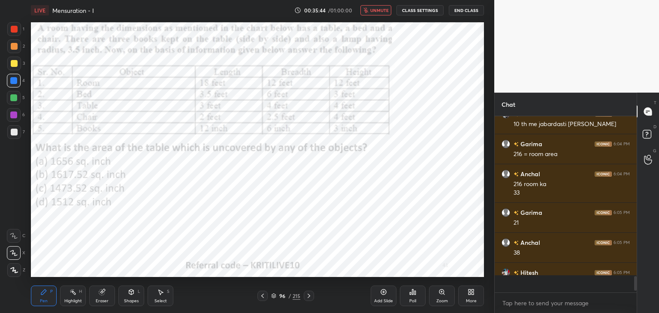
scroll to position [174, 139]
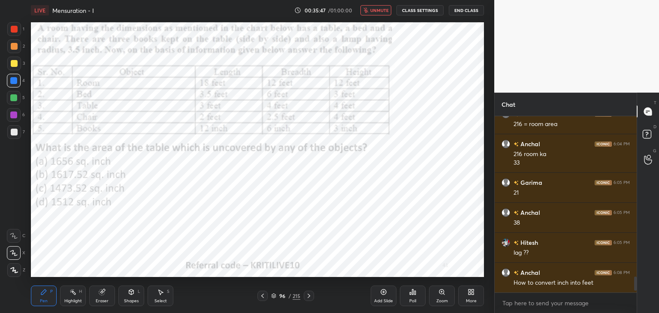
click at [383, 9] on span "unmute" at bounding box center [379, 10] width 18 height 6
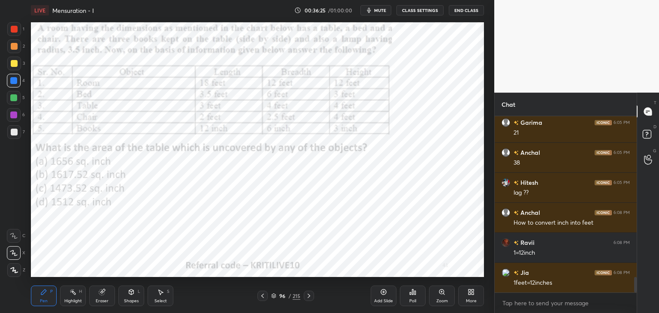
scroll to position [1860, 0]
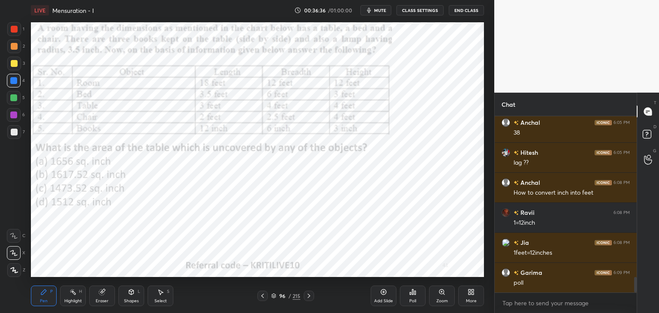
click at [381, 9] on span "mute" at bounding box center [380, 10] width 12 height 6
click at [416, 296] on div "Poll" at bounding box center [413, 296] width 26 height 21
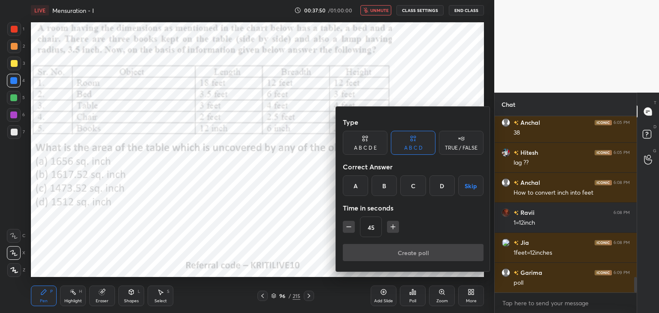
click at [415, 190] on div "C" at bounding box center [412, 185] width 25 height 21
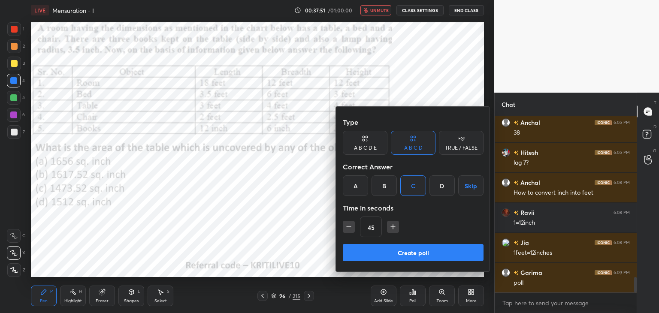
click at [403, 250] on button "Create poll" at bounding box center [413, 252] width 141 height 17
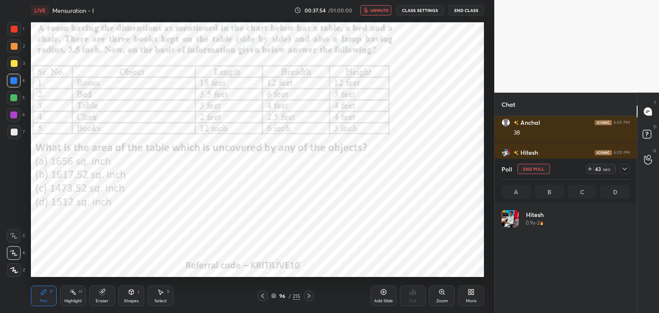
scroll to position [100, 126]
click at [383, 13] on button "unmute" at bounding box center [375, 10] width 31 height 10
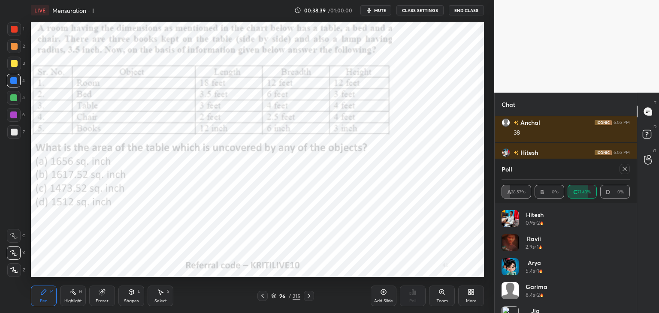
scroll to position [17, 0]
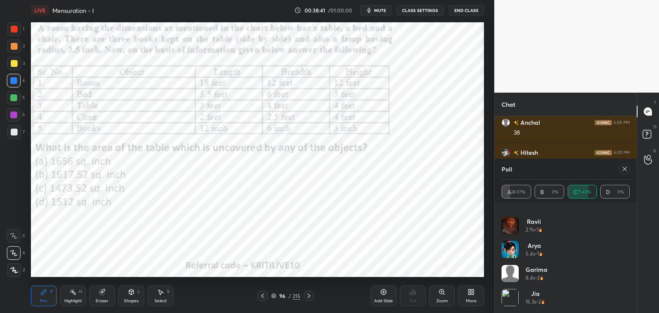
click at [624, 167] on icon at bounding box center [624, 169] width 7 height 7
type textarea "x"
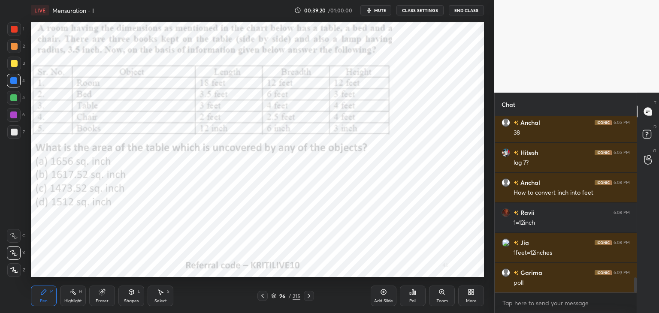
scroll to position [1890, 0]
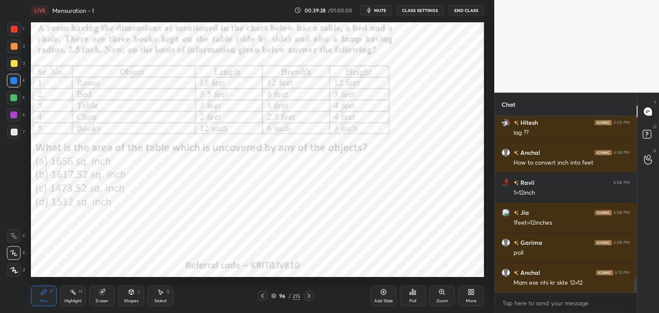
click at [383, 290] on icon at bounding box center [384, 293] width 6 height 6
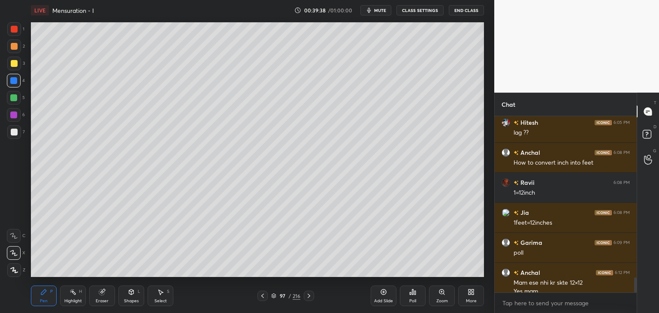
scroll to position [1899, 0]
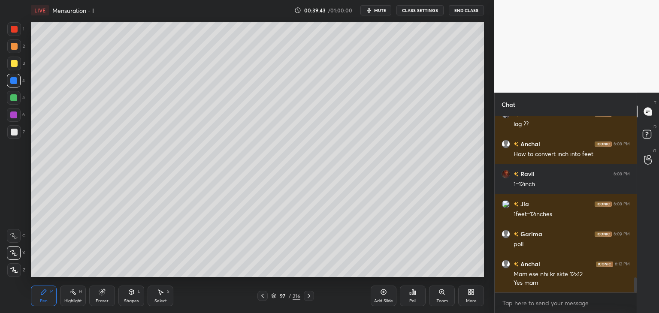
click at [12, 133] on div at bounding box center [14, 132] width 7 height 7
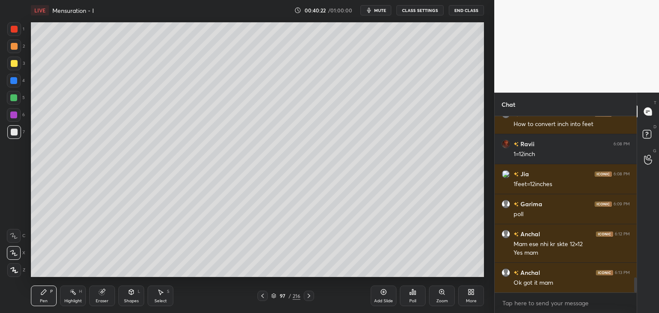
click at [263, 296] on icon at bounding box center [262, 296] width 7 height 7
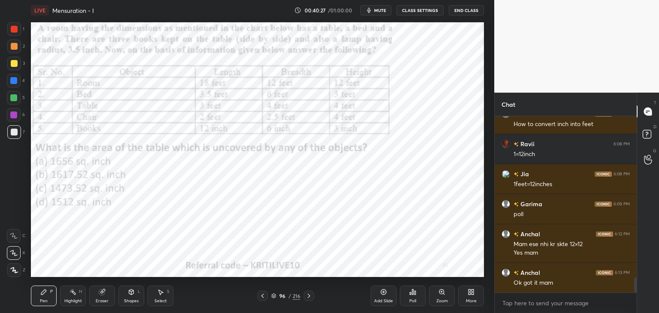
click at [11, 28] on div at bounding box center [14, 29] width 7 height 7
click at [106, 294] on div "Eraser" at bounding box center [102, 296] width 26 height 21
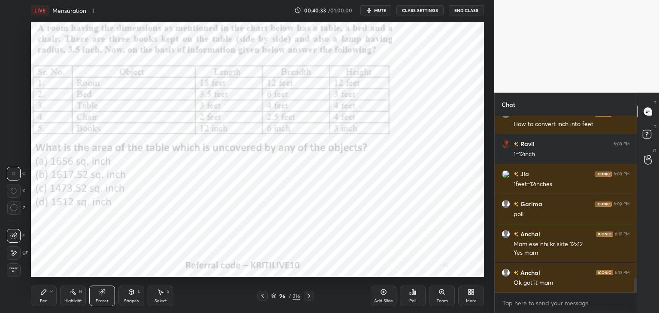
click at [16, 253] on icon at bounding box center [14, 253] width 5 height 4
click at [46, 297] on div "Pen P" at bounding box center [44, 296] width 26 height 21
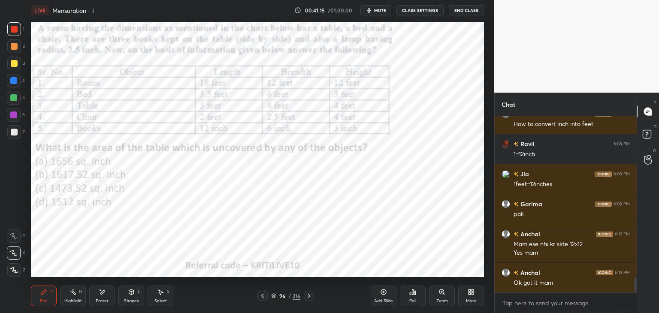
click at [105, 298] on div "Eraser" at bounding box center [102, 296] width 26 height 21
click at [42, 301] on div "Pen" at bounding box center [44, 301] width 8 height 4
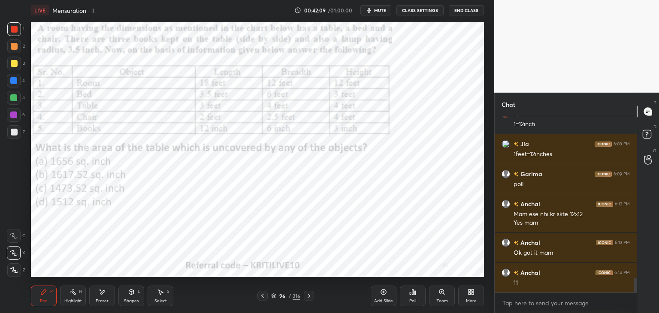
click at [309, 297] on icon at bounding box center [309, 296] width 3 height 4
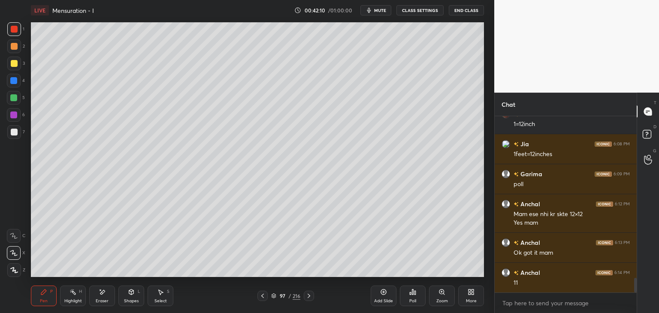
click at [263, 295] on icon at bounding box center [262, 296] width 3 height 4
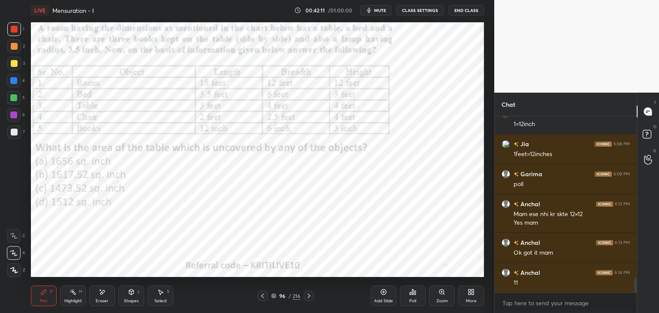
click at [340, 22] on div "Setting up your live class Poll for secs No correct answer Start poll" at bounding box center [257, 150] width 460 height 258
click at [308, 295] on icon at bounding box center [309, 296] width 3 height 4
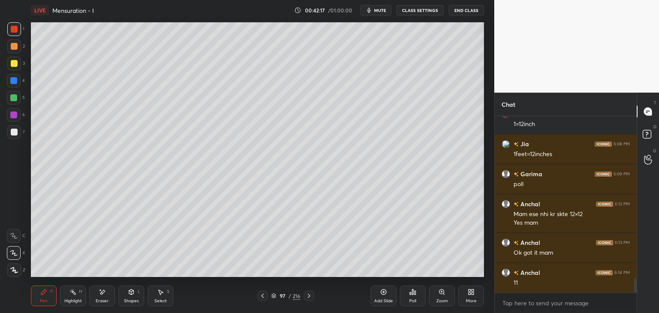
click at [309, 298] on icon at bounding box center [308, 296] width 7 height 7
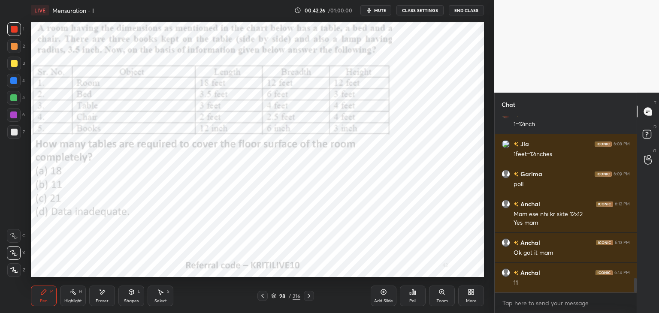
click at [385, 12] on span "mute" at bounding box center [380, 10] width 12 height 6
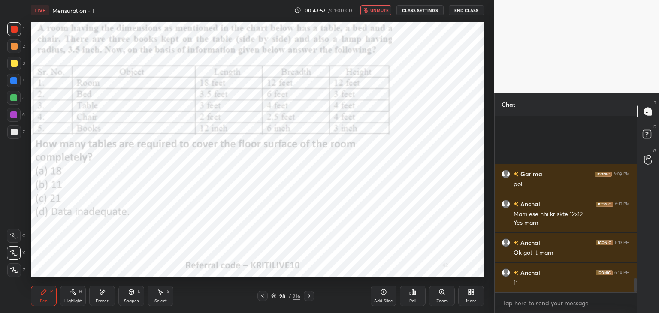
scroll to position [2049, 0]
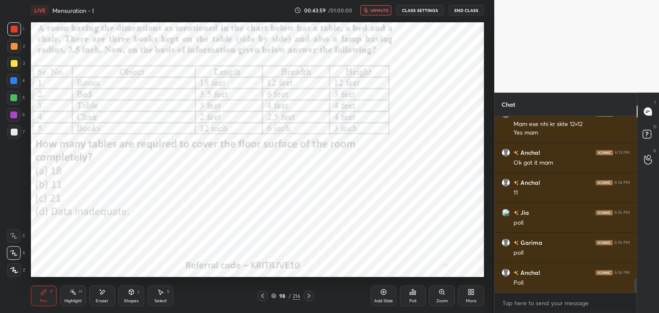
click at [379, 12] on span "unmute" at bounding box center [379, 10] width 18 height 6
click at [414, 298] on div "Poll" at bounding box center [413, 296] width 26 height 21
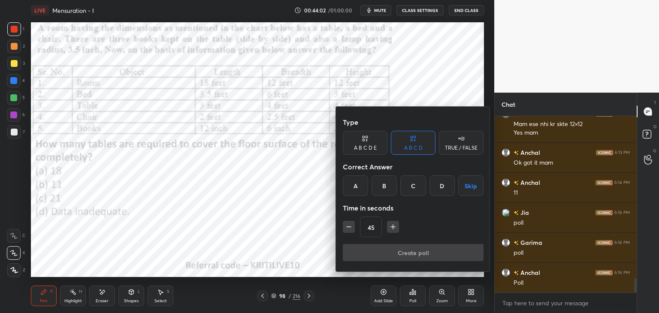
click at [412, 300] on div at bounding box center [329, 156] width 659 height 313
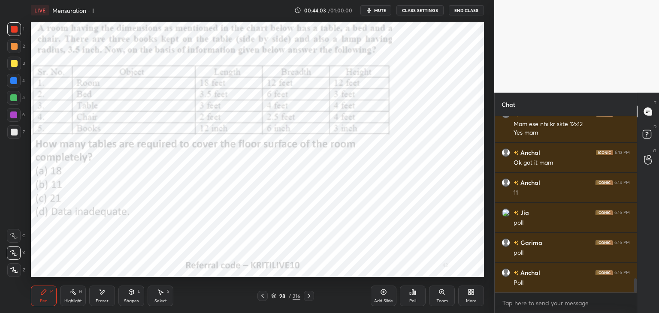
click at [408, 291] on div "Poll" at bounding box center [413, 296] width 26 height 21
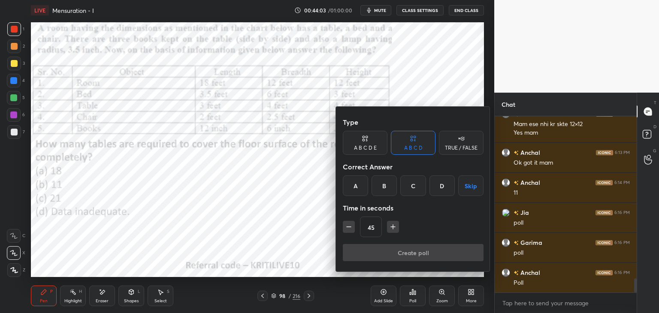
click at [411, 294] on div at bounding box center [329, 156] width 659 height 313
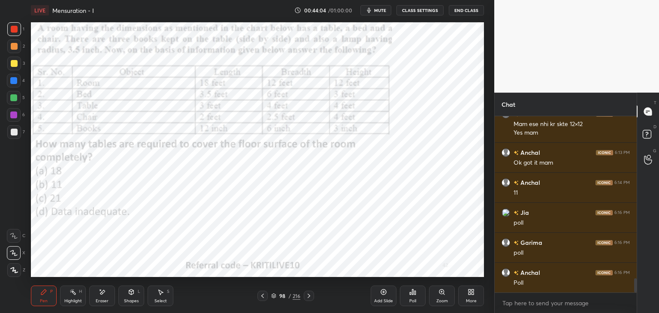
click at [412, 297] on div "Poll" at bounding box center [413, 296] width 26 height 21
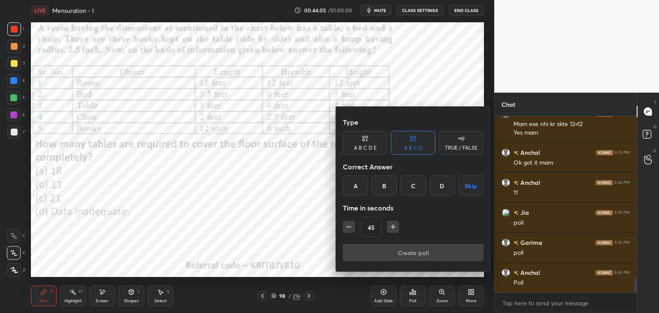
click at [355, 185] on div "A" at bounding box center [355, 185] width 25 height 21
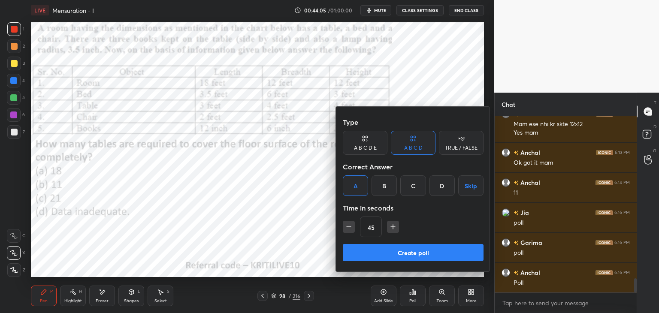
click at [348, 227] on icon "button" at bounding box center [349, 227] width 9 height 9
click at [349, 226] on icon "button" at bounding box center [349, 227] width 9 height 9
type input "15"
click at [362, 254] on button "Create poll" at bounding box center [413, 252] width 141 height 17
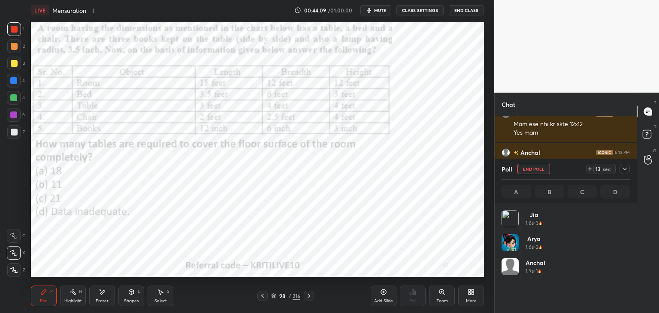
scroll to position [100, 126]
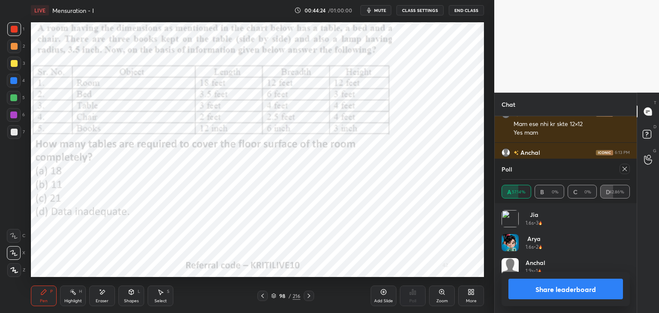
click at [623, 169] on icon at bounding box center [624, 169] width 7 height 7
type textarea "x"
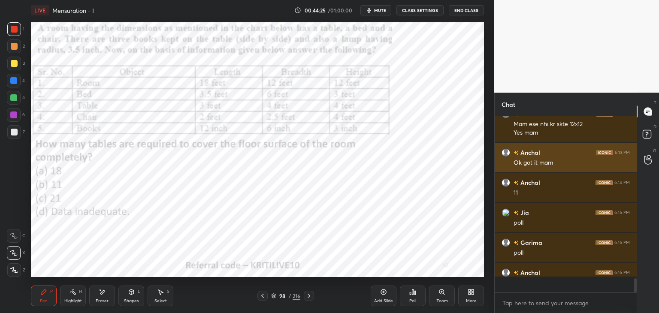
scroll to position [180, 139]
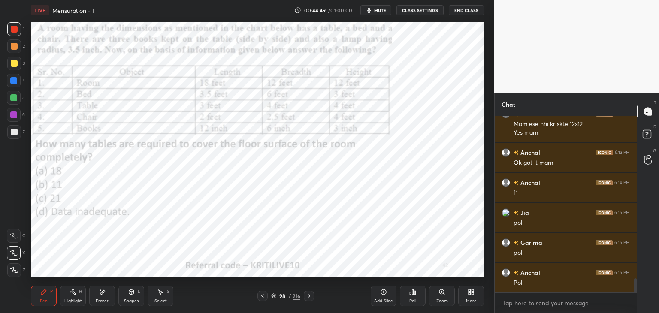
click at [382, 292] on icon at bounding box center [383, 292] width 7 height 7
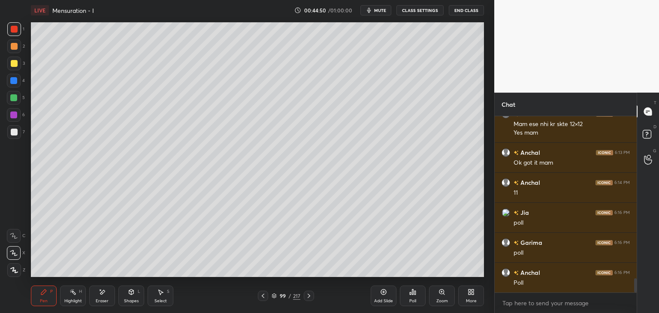
click at [12, 66] on div at bounding box center [14, 63] width 7 height 7
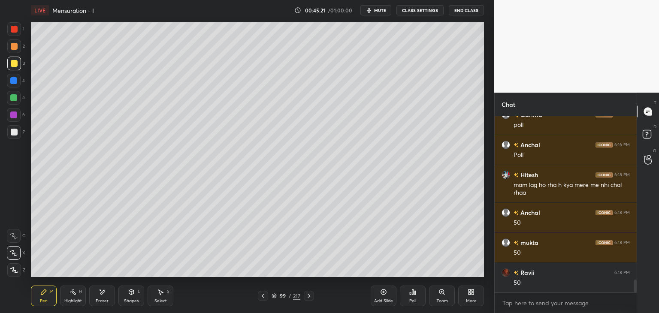
scroll to position [2207, 0]
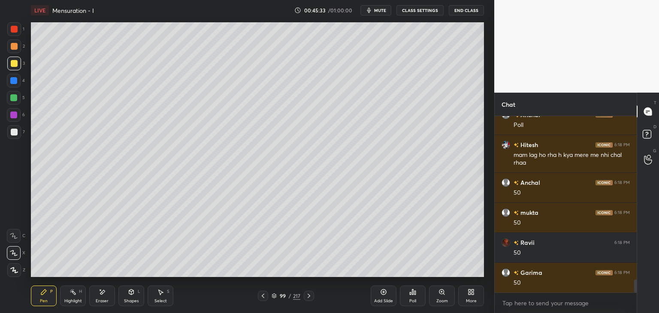
click at [264, 293] on icon at bounding box center [263, 296] width 7 height 7
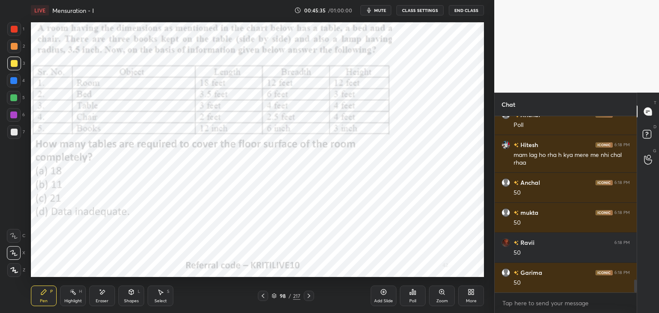
click at [18, 27] on div at bounding box center [14, 29] width 14 height 14
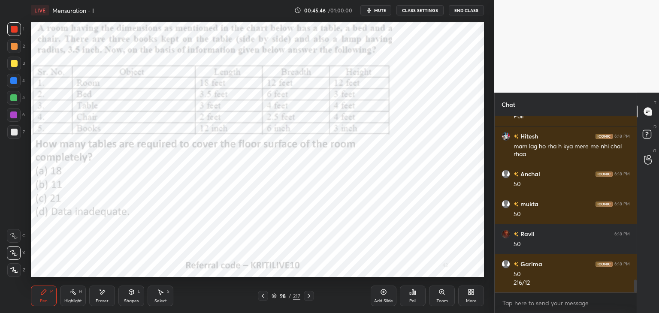
scroll to position [2246, 0]
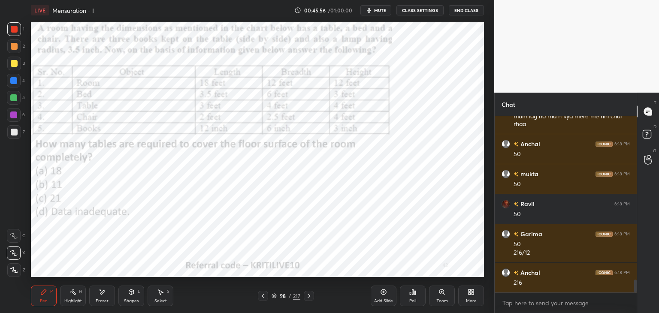
click at [308, 297] on icon at bounding box center [309, 296] width 3 height 4
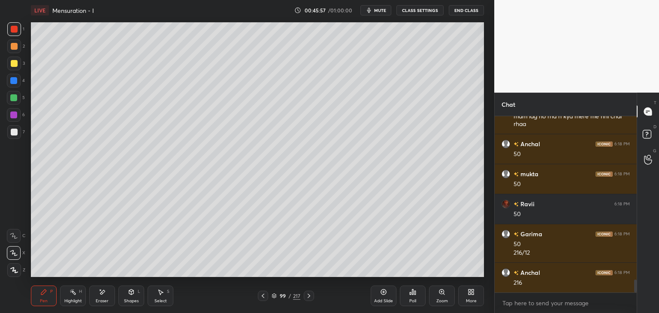
click at [308, 295] on icon at bounding box center [308, 296] width 7 height 7
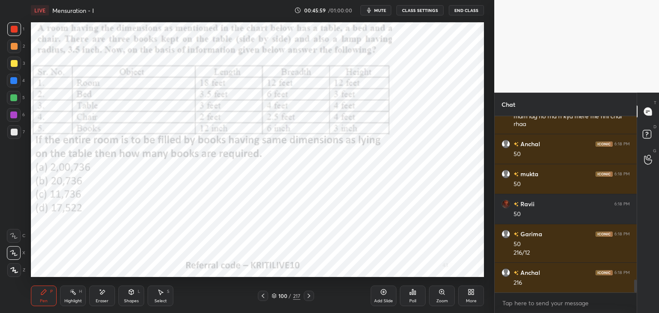
scroll to position [2254, 0]
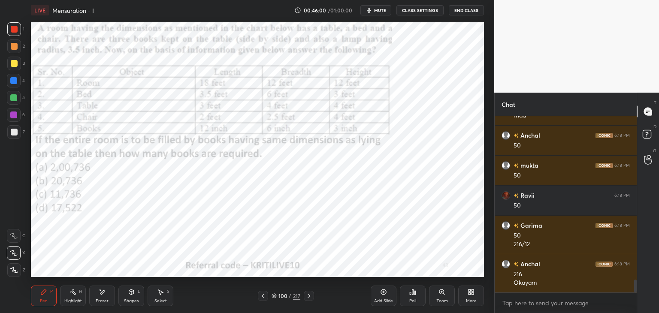
click at [380, 11] on span "mute" at bounding box center [380, 10] width 12 height 6
click at [107, 292] on div "Eraser" at bounding box center [102, 296] width 26 height 21
click at [45, 299] on div "Pen" at bounding box center [44, 301] width 8 height 4
click at [384, 12] on span "unmute" at bounding box center [379, 10] width 18 height 6
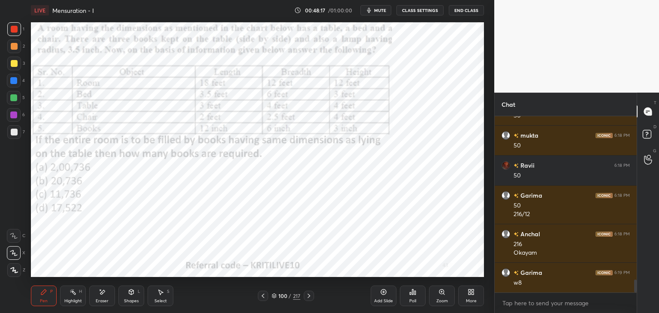
scroll to position [2314, 0]
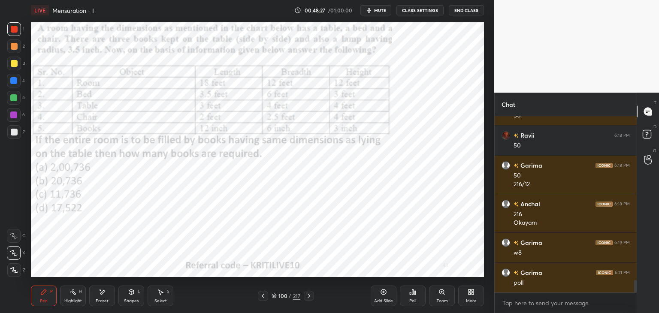
click at [409, 297] on div "Poll" at bounding box center [413, 296] width 26 height 21
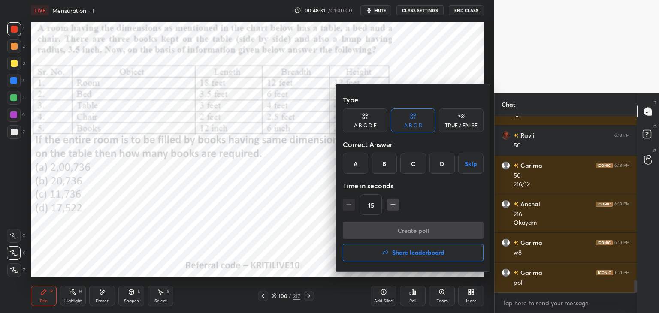
click at [385, 165] on div "B" at bounding box center [384, 163] width 25 height 21
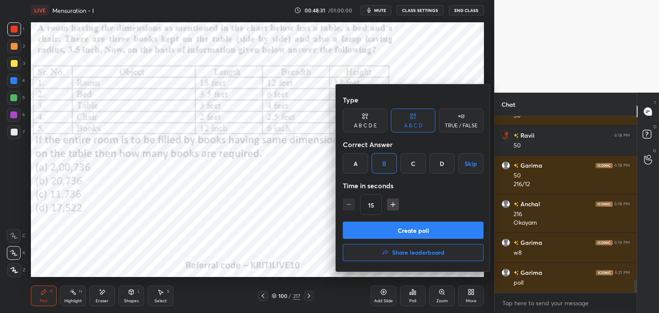
click at [395, 205] on icon "button" at bounding box center [393, 204] width 9 height 9
click at [392, 208] on icon "button" at bounding box center [393, 204] width 9 height 9
type input "45"
click at [394, 226] on button "Create poll" at bounding box center [413, 230] width 141 height 17
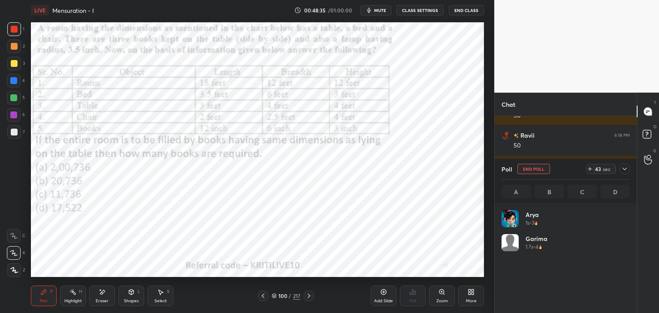
scroll to position [100, 126]
click at [378, 9] on span "mute" at bounding box center [380, 10] width 12 height 6
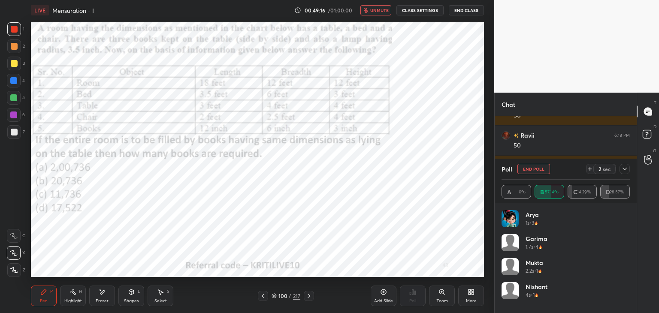
click at [377, 9] on span "unmute" at bounding box center [379, 10] width 18 height 6
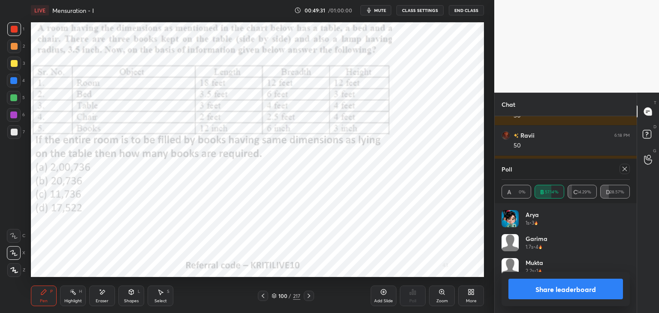
click at [628, 166] on icon at bounding box center [624, 169] width 7 height 7
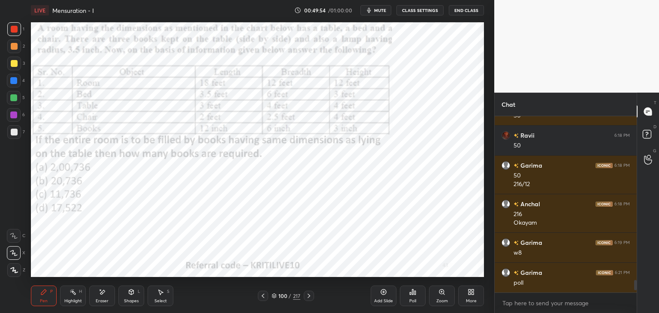
scroll to position [2344, 0]
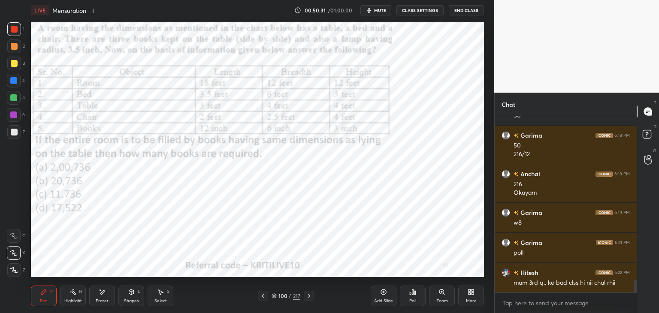
click at [107, 298] on div "Eraser" at bounding box center [102, 296] width 26 height 21
click at [12, 277] on div "Erase all" at bounding box center [14, 270] width 14 height 14
click at [41, 295] on icon at bounding box center [43, 292] width 5 height 5
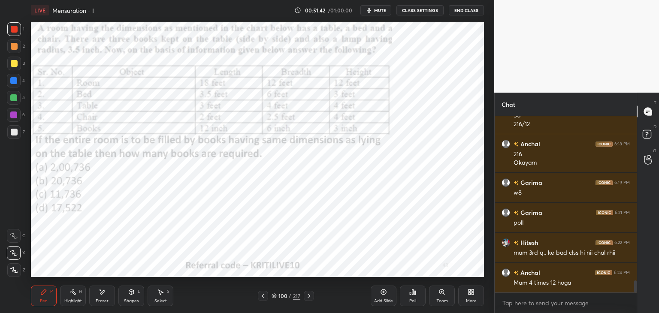
scroll to position [2383, 0]
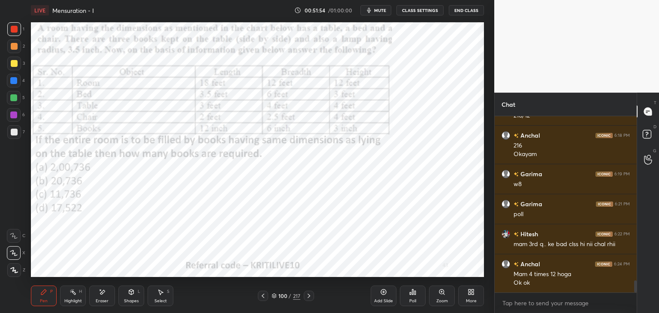
click at [307, 297] on icon at bounding box center [308, 296] width 7 height 7
click at [308, 296] on icon at bounding box center [308, 296] width 7 height 7
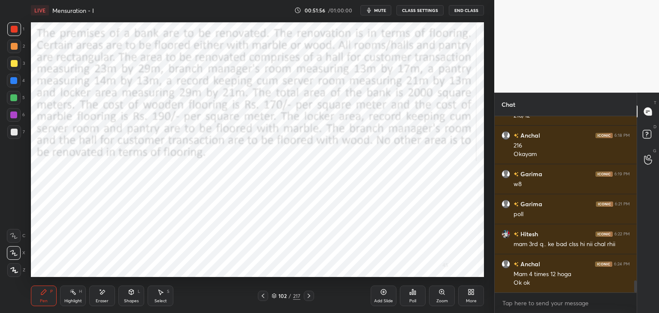
click at [264, 298] on icon at bounding box center [263, 296] width 7 height 7
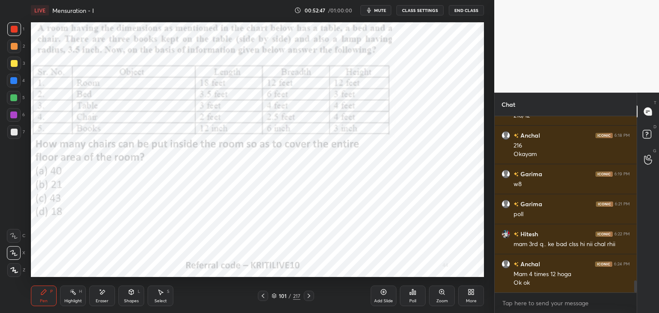
click at [417, 296] on div "Poll" at bounding box center [413, 296] width 26 height 21
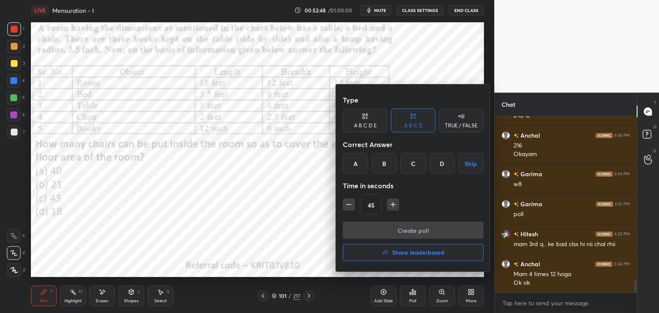
click at [413, 166] on div "C" at bounding box center [412, 163] width 25 height 21
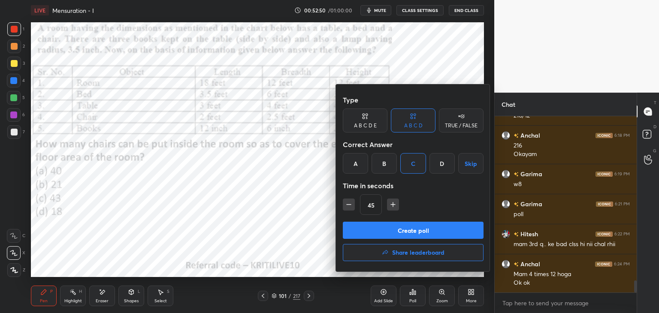
click at [417, 228] on button "Create poll" at bounding box center [413, 230] width 141 height 17
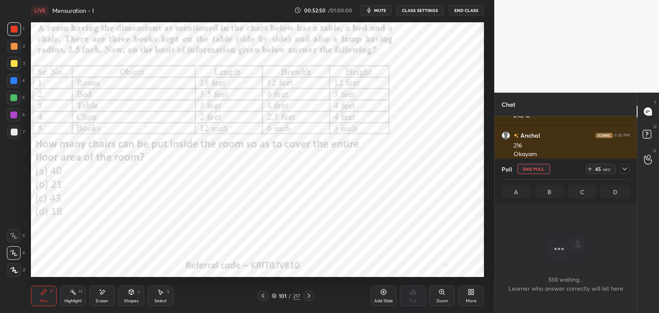
scroll to position [150, 139]
click at [644, 138] on rect at bounding box center [647, 134] width 8 height 8
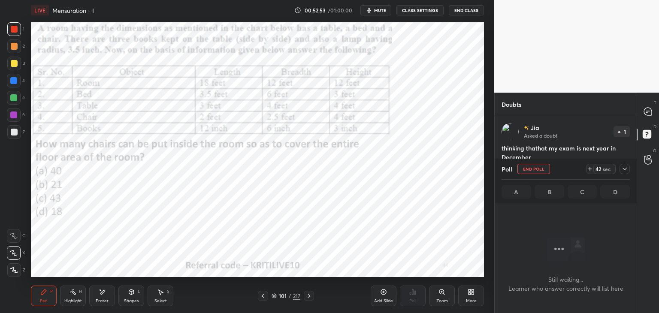
click at [622, 171] on icon at bounding box center [624, 169] width 7 height 7
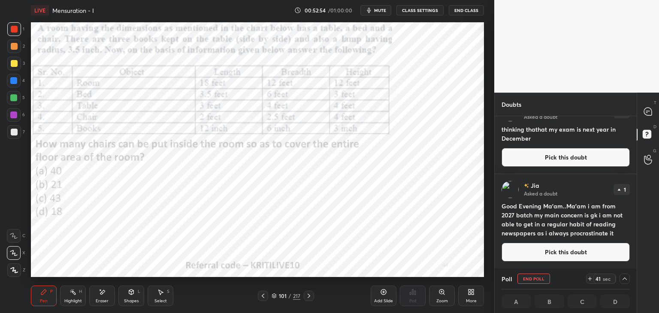
scroll to position [0, 3]
click at [645, 114] on icon at bounding box center [648, 112] width 8 height 8
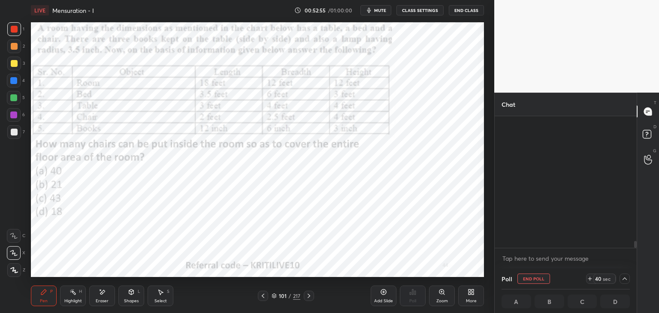
scroll to position [129, 139]
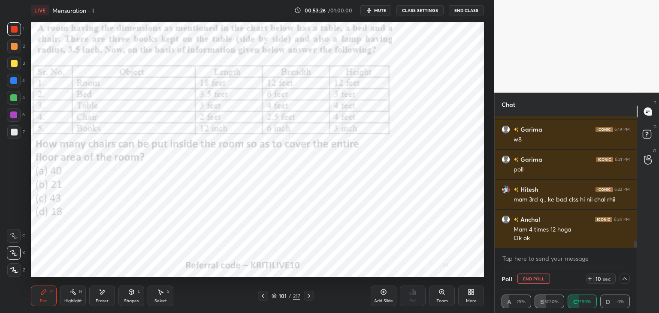
click at [630, 286] on div "Poll End Poll 10 sec A 25% B 37.50% C 37.50% D 0%" at bounding box center [566, 291] width 142 height 45
click at [622, 283] on div at bounding box center [625, 279] width 10 height 10
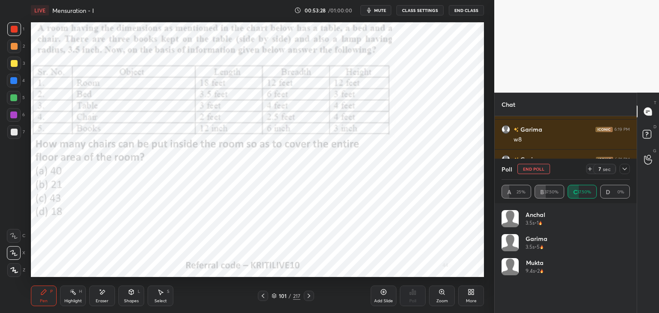
scroll to position [3, 3]
click at [536, 168] on button "End Poll" at bounding box center [533, 169] width 33 height 10
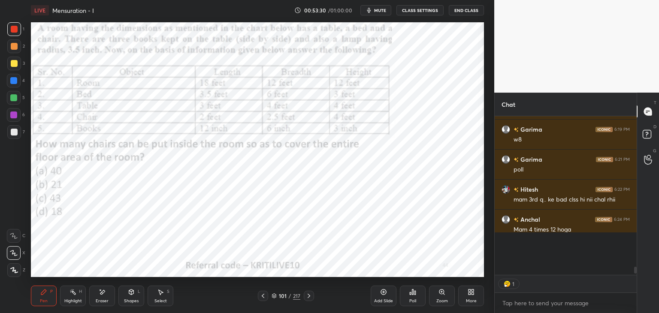
scroll to position [180, 139]
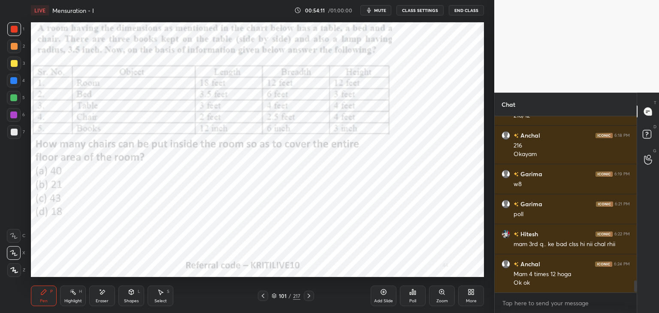
click at [387, 295] on div "Add Slide" at bounding box center [384, 296] width 26 height 21
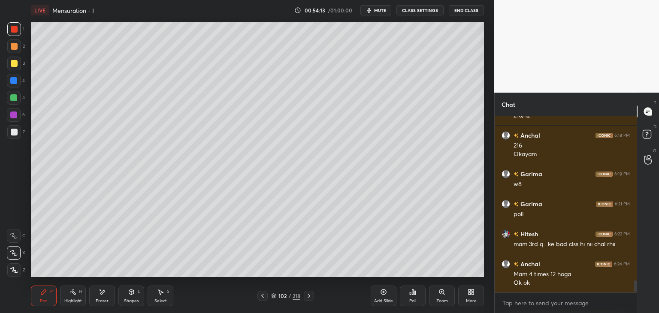
click at [17, 62] on div at bounding box center [14, 63] width 7 height 7
click at [646, 137] on rect at bounding box center [647, 134] width 8 height 8
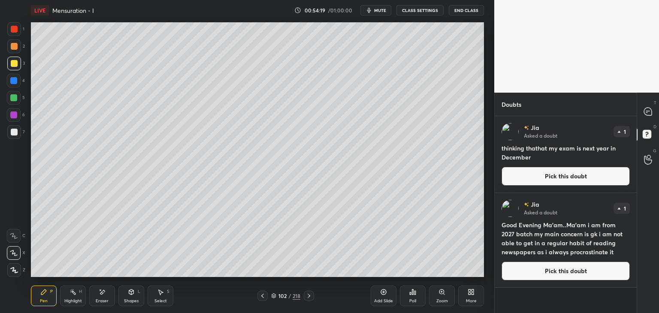
click at [561, 271] on button "Pick this doubt" at bounding box center [566, 271] width 128 height 19
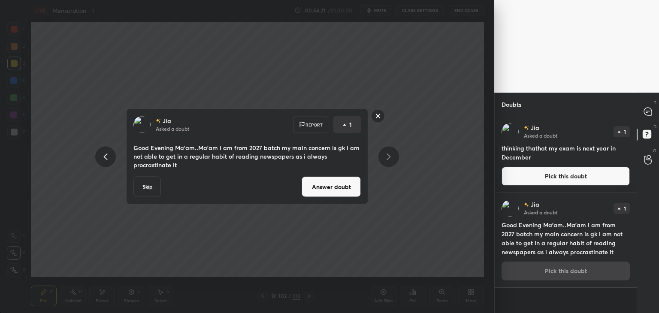
click at [345, 180] on button "Answer doubt" at bounding box center [331, 187] width 59 height 21
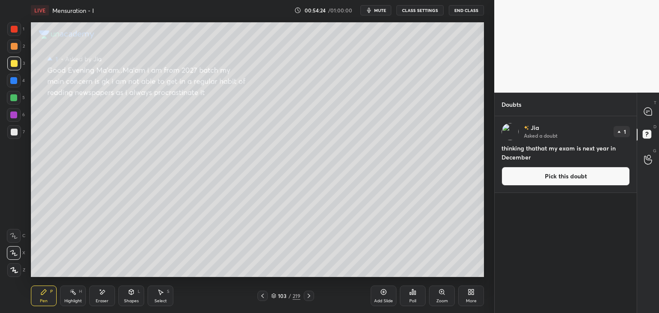
click at [547, 177] on button "Pick this doubt" at bounding box center [566, 176] width 128 height 19
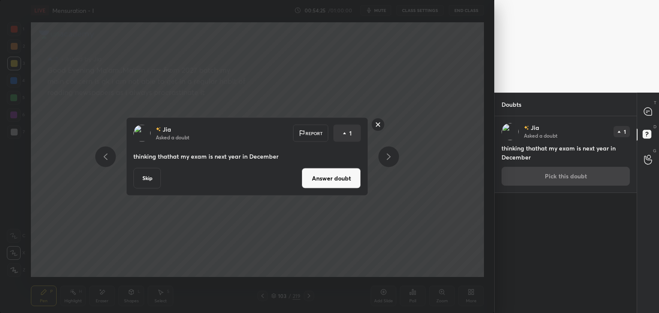
click at [332, 184] on button "Answer doubt" at bounding box center [331, 178] width 59 height 21
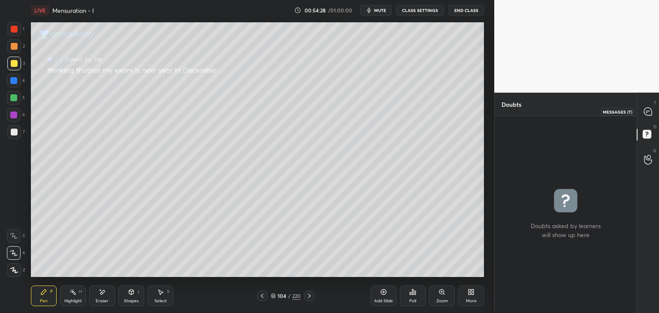
click at [651, 112] on icon at bounding box center [648, 112] width 8 height 8
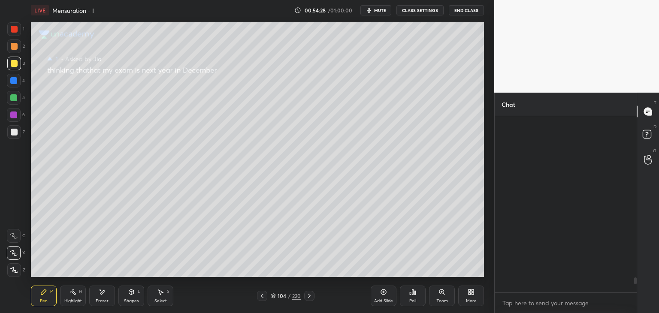
scroll to position [174, 139]
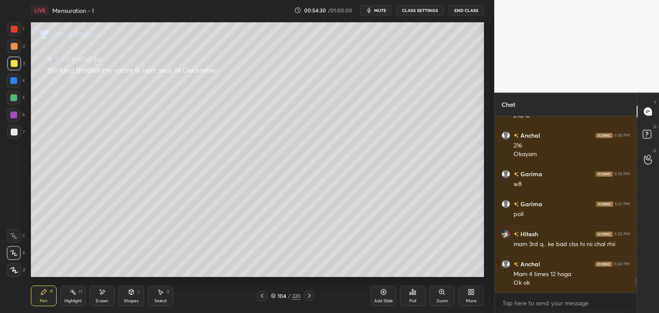
click at [264, 299] on div at bounding box center [262, 296] width 10 height 10
click at [311, 295] on icon at bounding box center [309, 296] width 7 height 7
click at [263, 296] on icon at bounding box center [262, 296] width 7 height 7
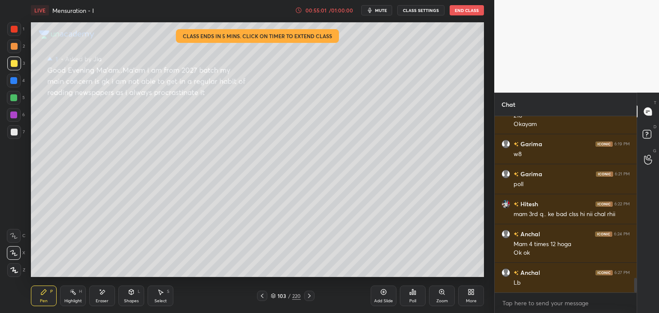
click at [419, 291] on div "Poll" at bounding box center [413, 296] width 26 height 21
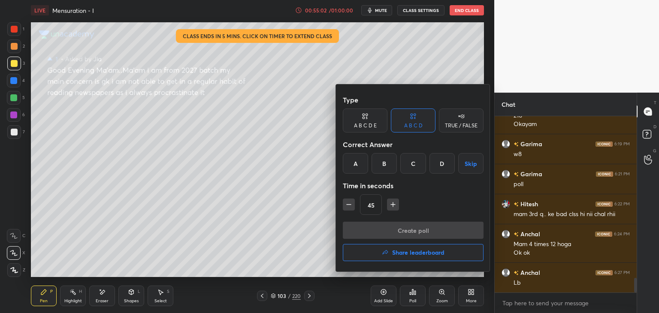
click at [407, 254] on h4 "Share leaderboard" at bounding box center [418, 253] width 52 height 6
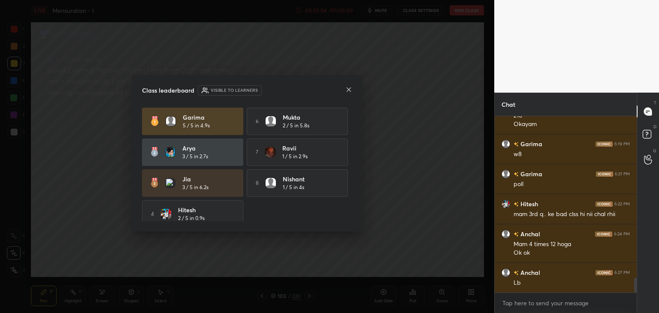
click at [346, 91] on icon at bounding box center [348, 89] width 7 height 7
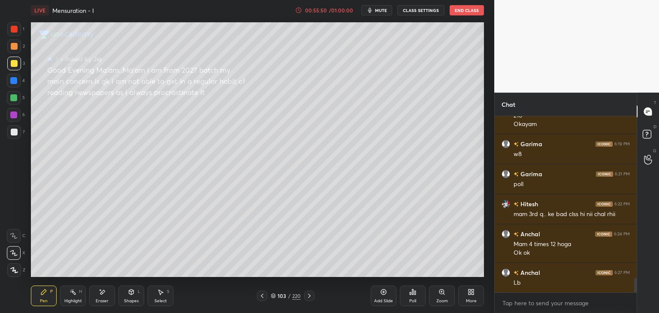
click at [382, 290] on icon at bounding box center [384, 293] width 6 height 6
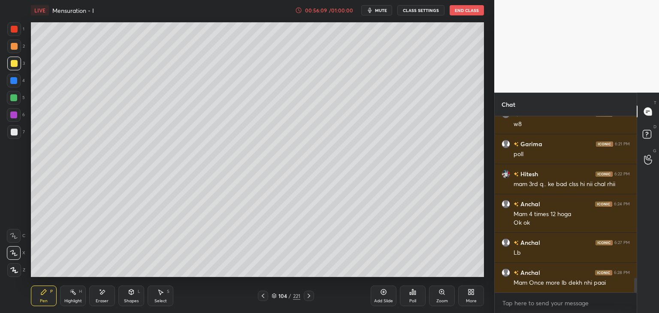
click at [413, 298] on div "Poll" at bounding box center [413, 296] width 26 height 21
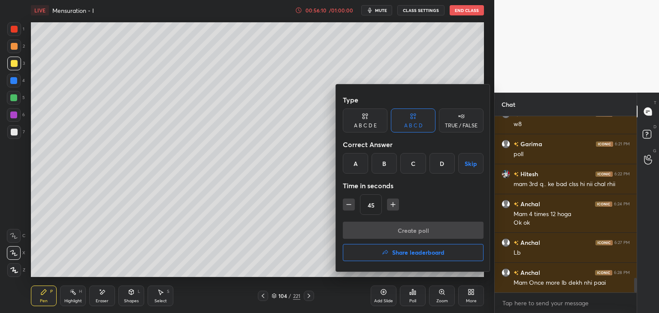
click at [413, 250] on h4 "Share leaderboard" at bounding box center [418, 253] width 52 height 6
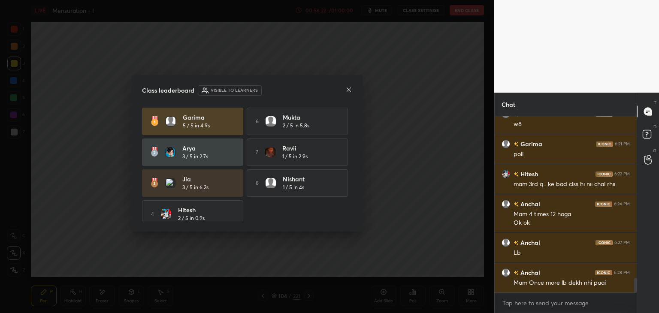
click at [348, 91] on icon at bounding box center [348, 89] width 7 height 7
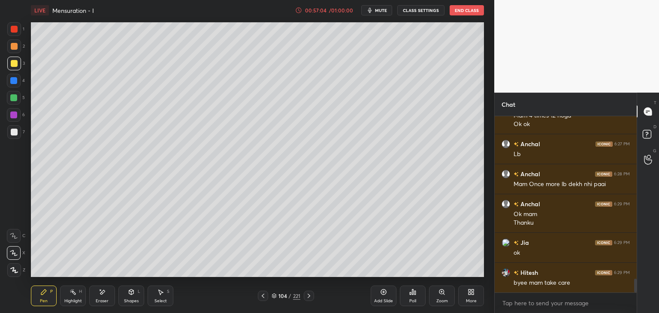
scroll to position [2095, 0]
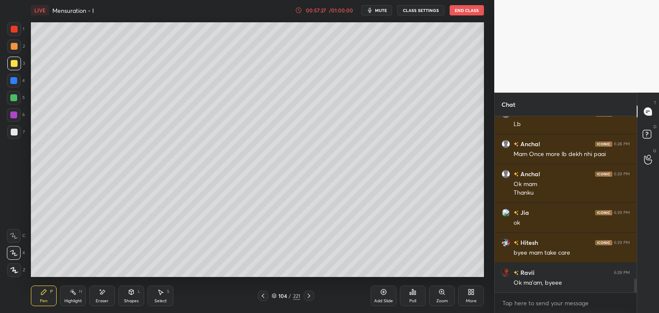
click at [17, 47] on div at bounding box center [14, 46] width 14 height 14
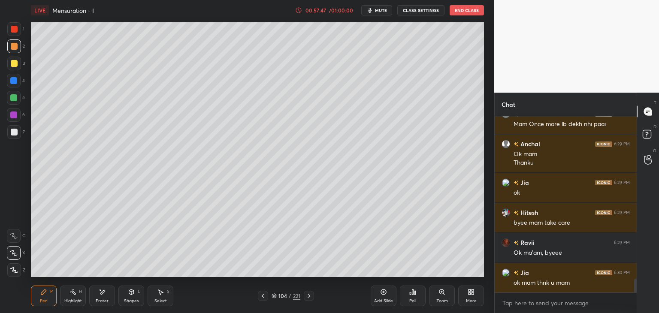
click at [470, 11] on button "End Class" at bounding box center [467, 10] width 34 height 10
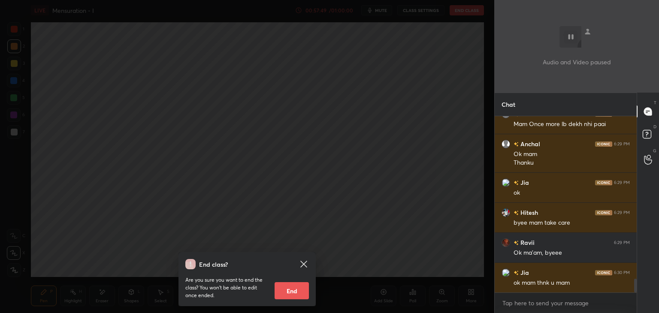
click at [295, 290] on button "End" at bounding box center [292, 290] width 34 height 17
type textarea "x"
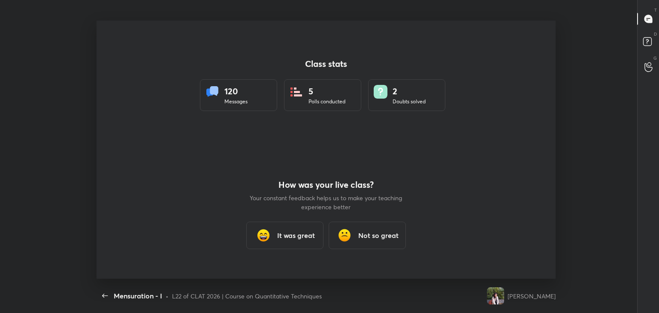
scroll to position [42646, 42273]
